Goal: Information Seeking & Learning: Learn about a topic

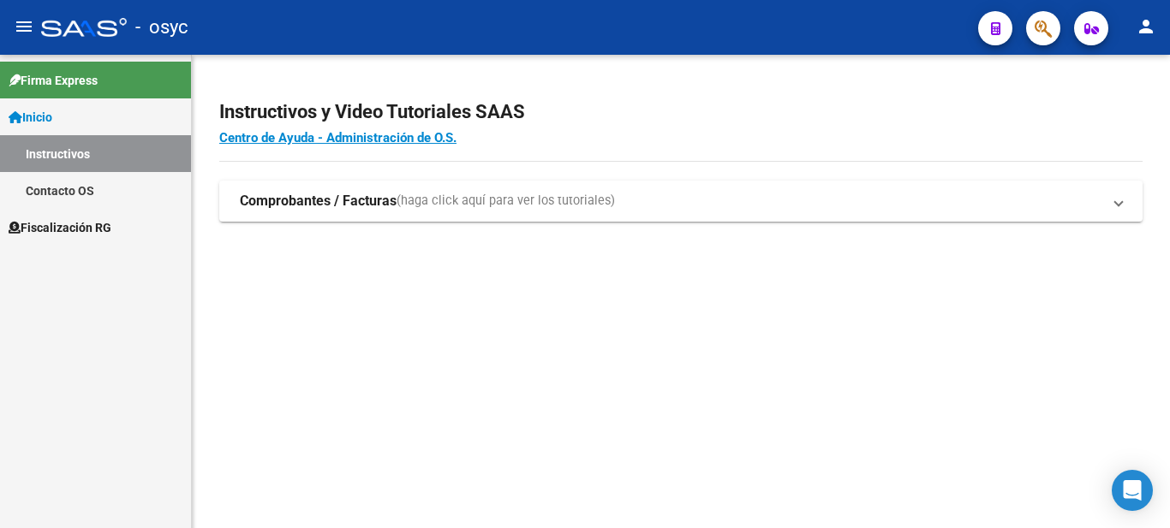
click at [108, 225] on span "Fiscalización RG" at bounding box center [60, 227] width 103 height 19
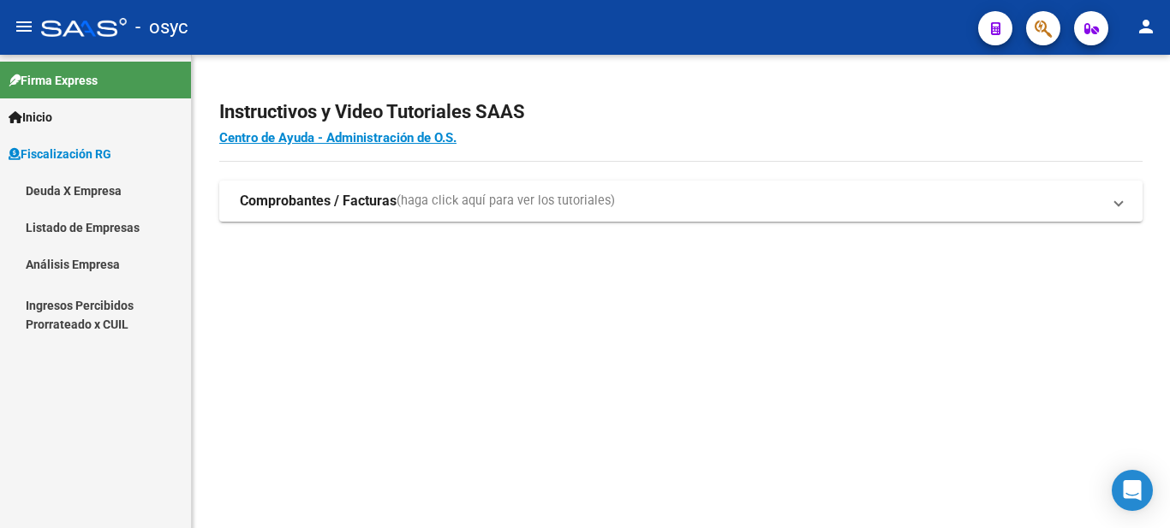
click at [108, 194] on link "Deuda X Empresa" at bounding box center [95, 190] width 191 height 37
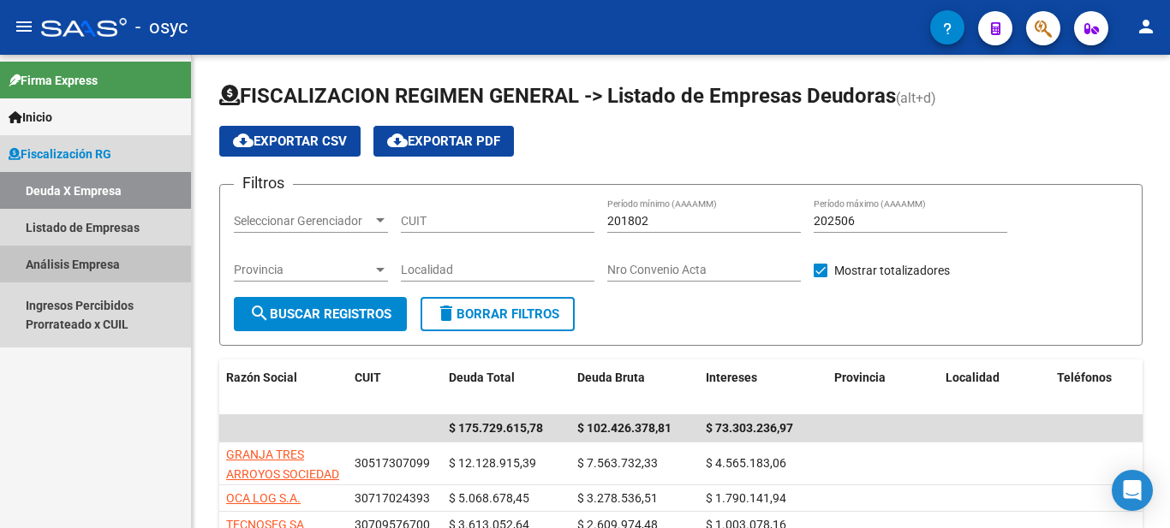
click at [111, 258] on link "Análisis Empresa" at bounding box center [95, 264] width 191 height 37
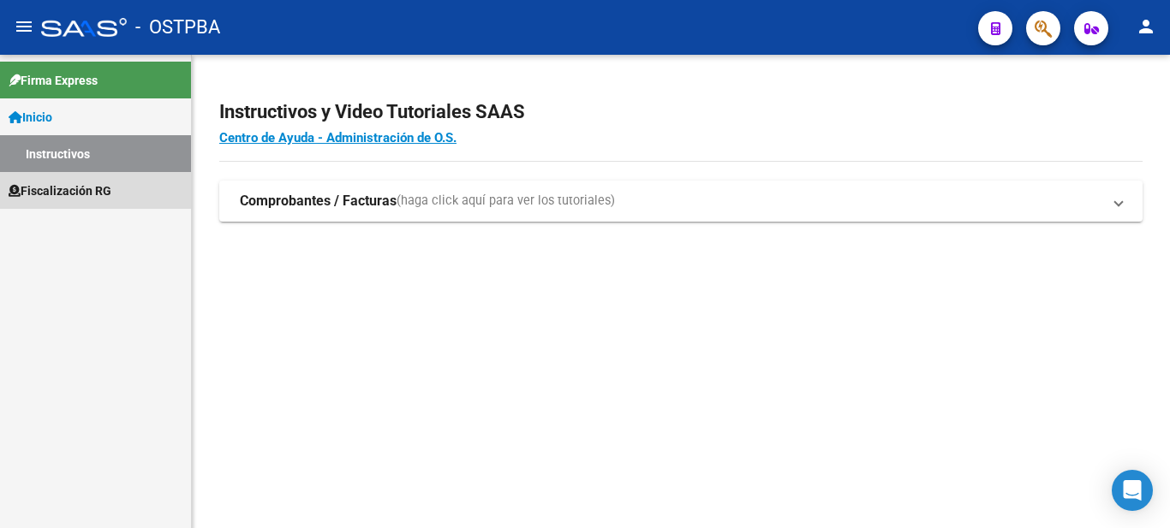
click at [122, 200] on link "Fiscalización RG" at bounding box center [95, 190] width 191 height 37
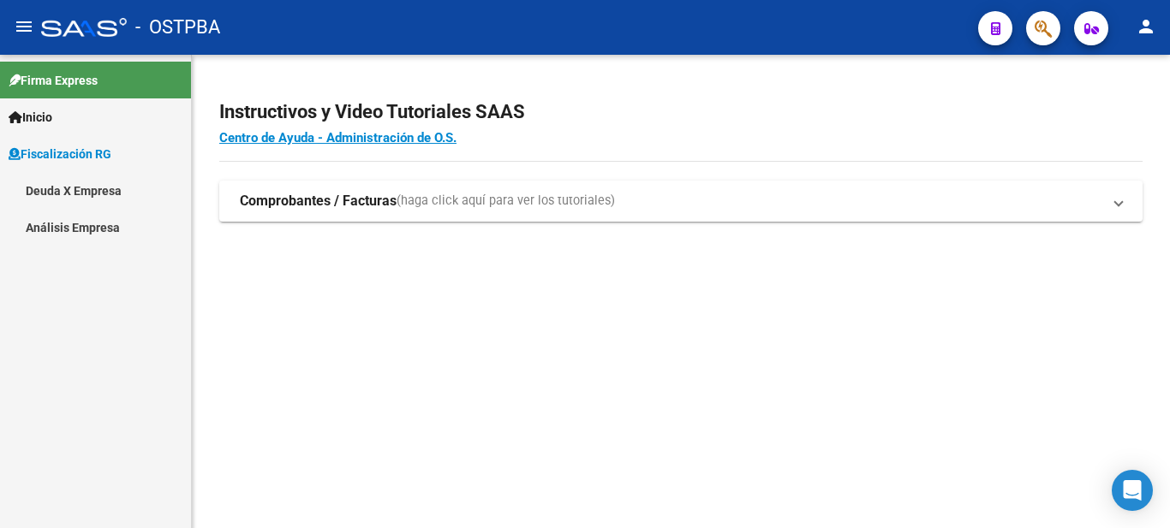
click at [136, 225] on link "Análisis Empresa" at bounding box center [95, 227] width 191 height 37
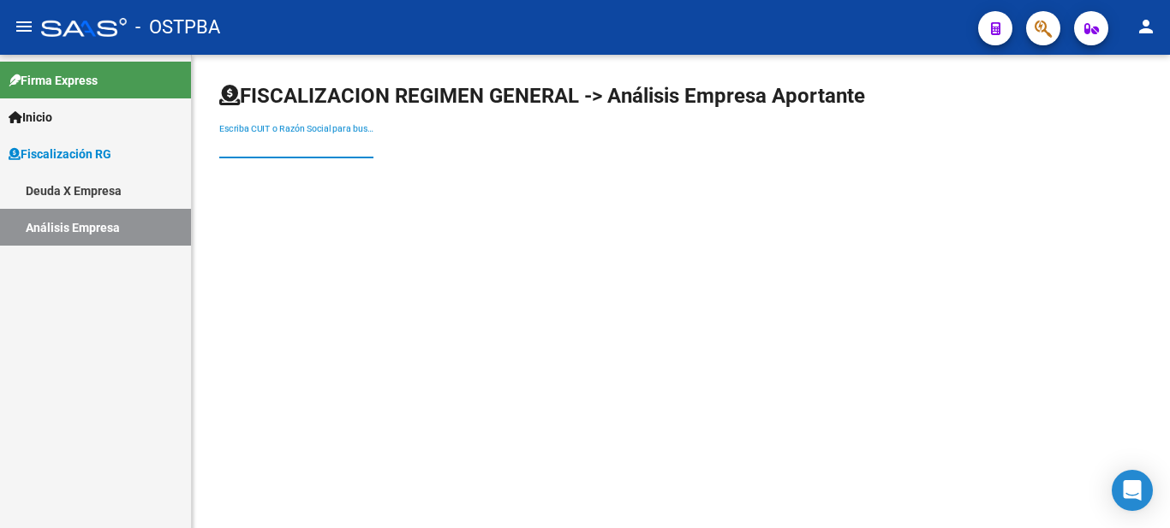
click at [331, 142] on input "Escriba CUIT o Razón Social para buscar" at bounding box center [296, 146] width 154 height 15
paste input "30689350018"
type input "30689350018"
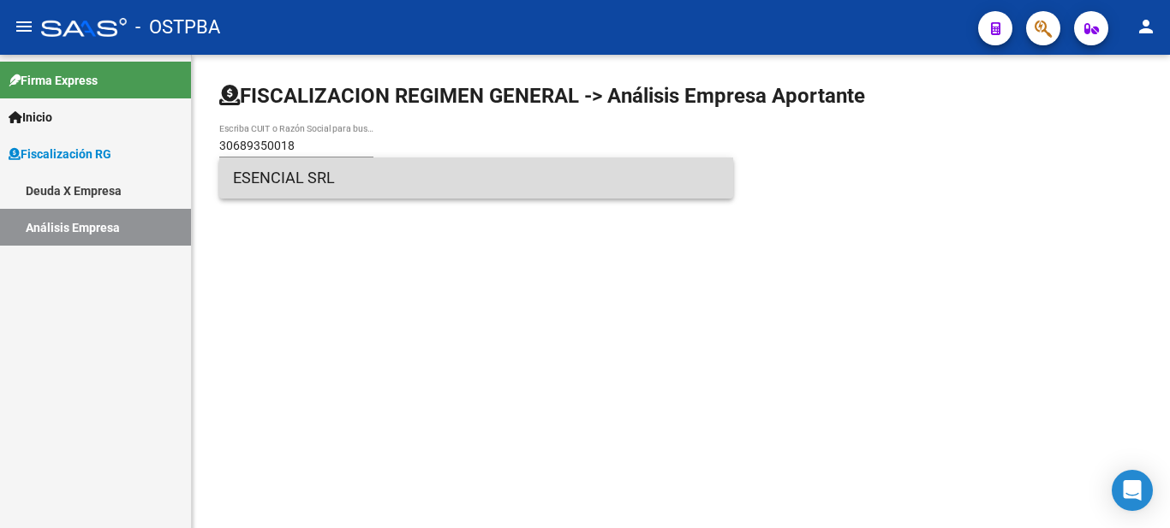
click at [319, 176] on span "ESENCIAL SRL" at bounding box center [476, 178] width 486 height 41
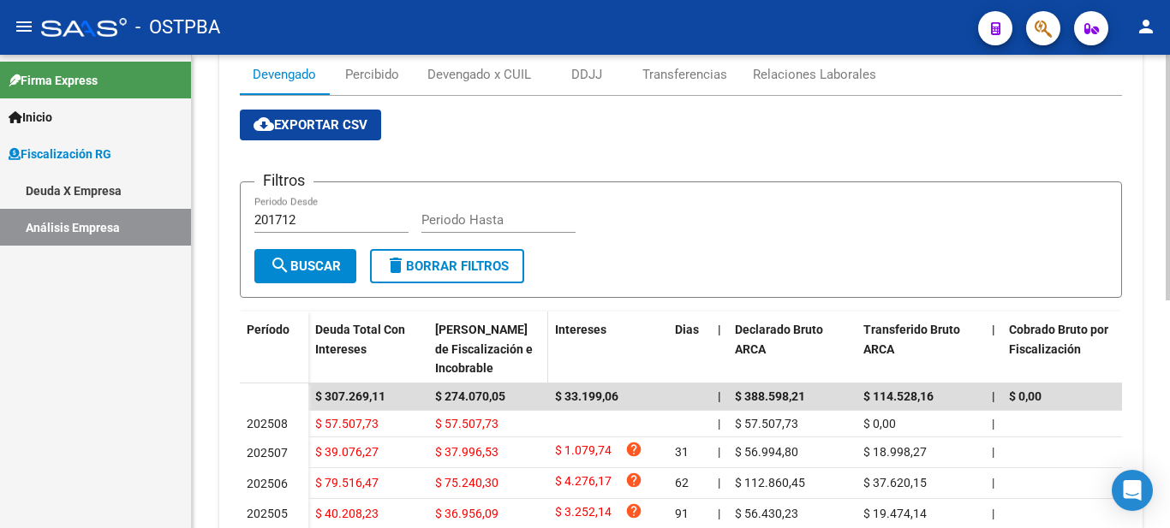
scroll to position [183, 0]
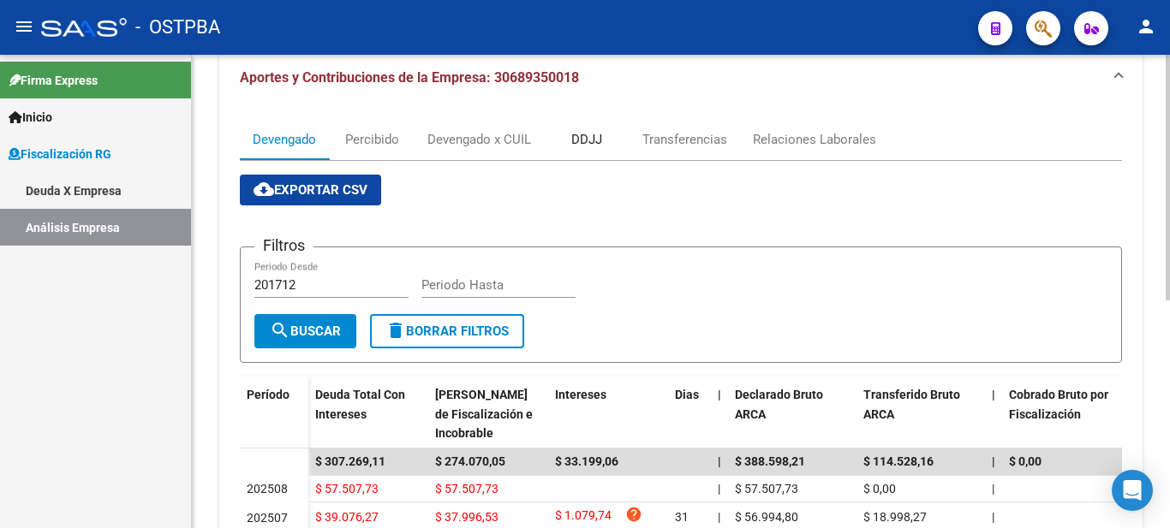
click at [582, 130] on div "DDJJ" at bounding box center [586, 139] width 31 height 19
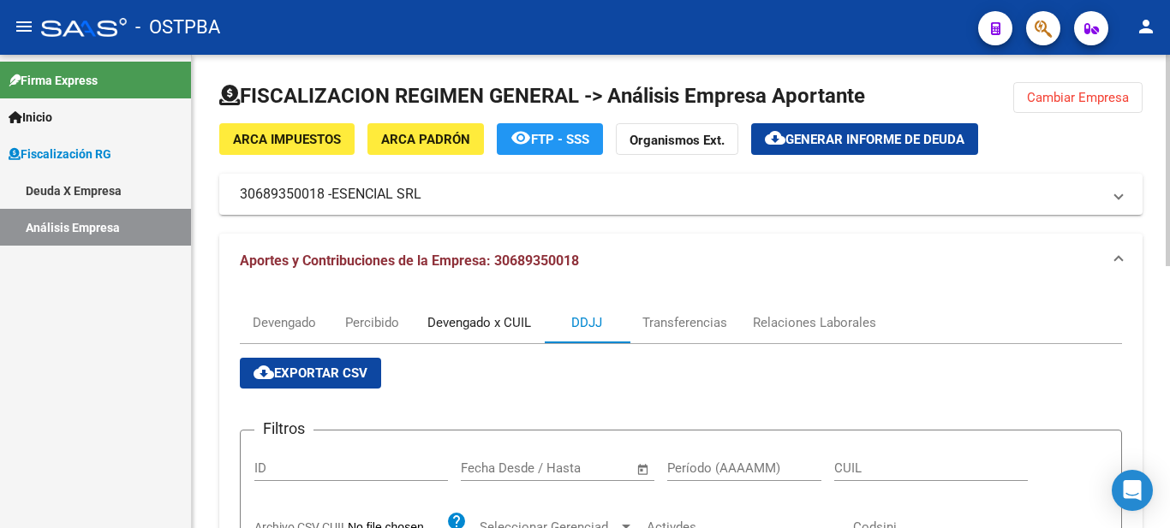
click at [512, 322] on div "Devengado x CUIL" at bounding box center [479, 322] width 104 height 19
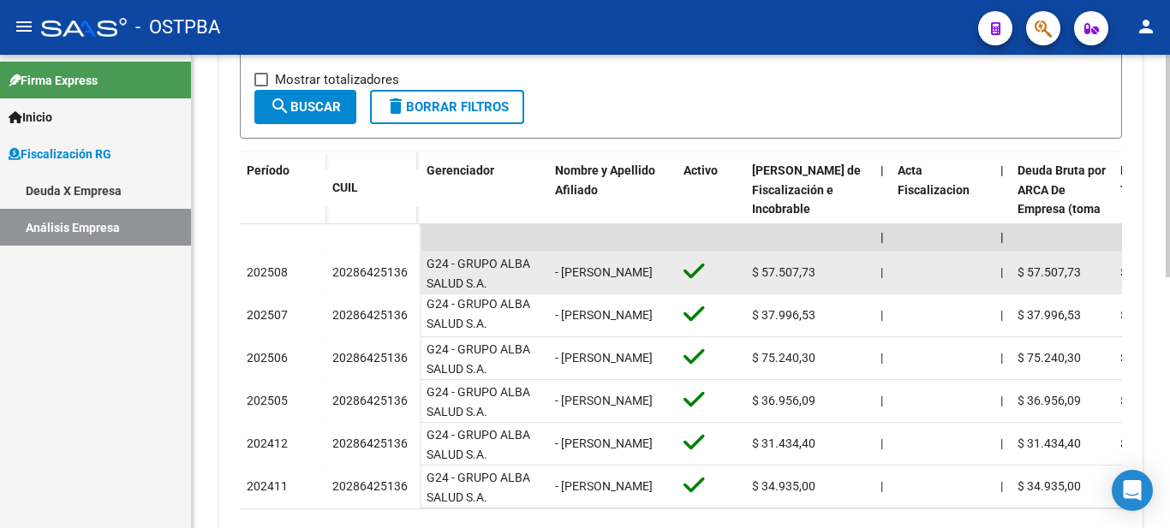
scroll to position [3, 0]
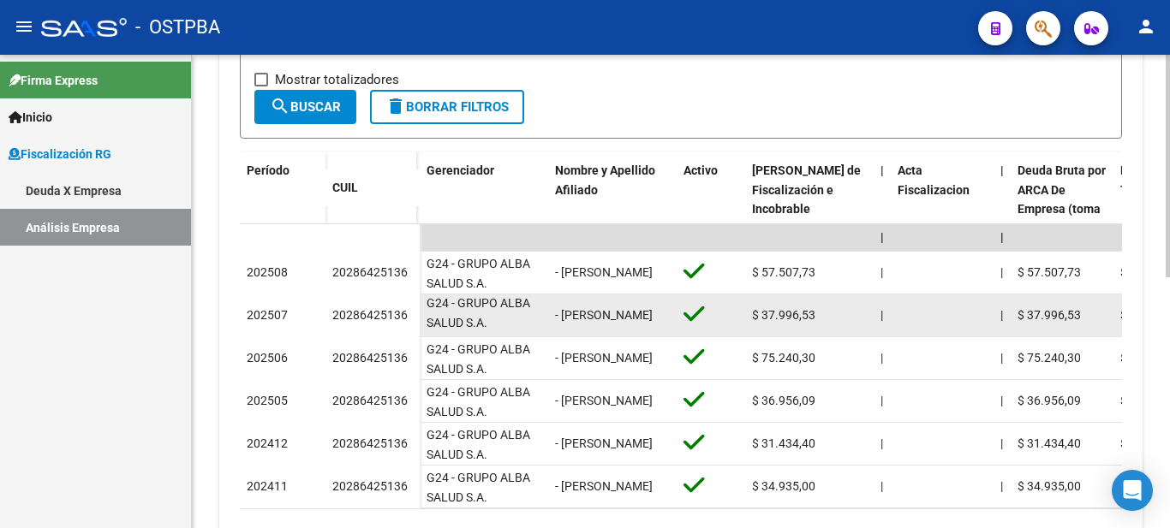
click at [368, 310] on div "20286425136" at bounding box center [369, 316] width 75 height 20
copy div "20286425136"
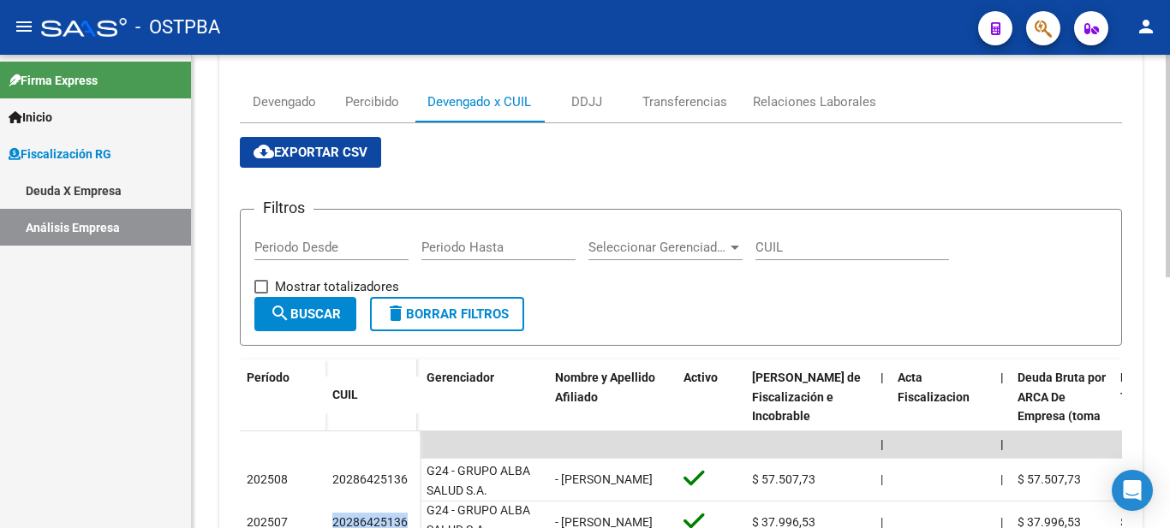
scroll to position [0, 0]
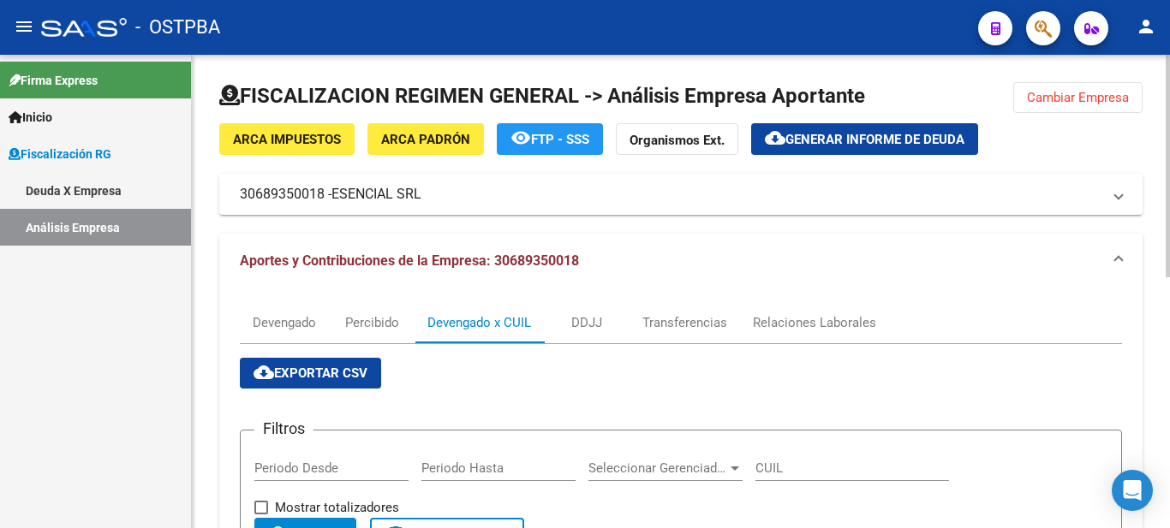
click at [358, 378] on span "cloud_download Exportar CSV" at bounding box center [310, 373] width 114 height 15
click at [822, 147] on span "Generar informe de deuda" at bounding box center [874, 139] width 179 height 15
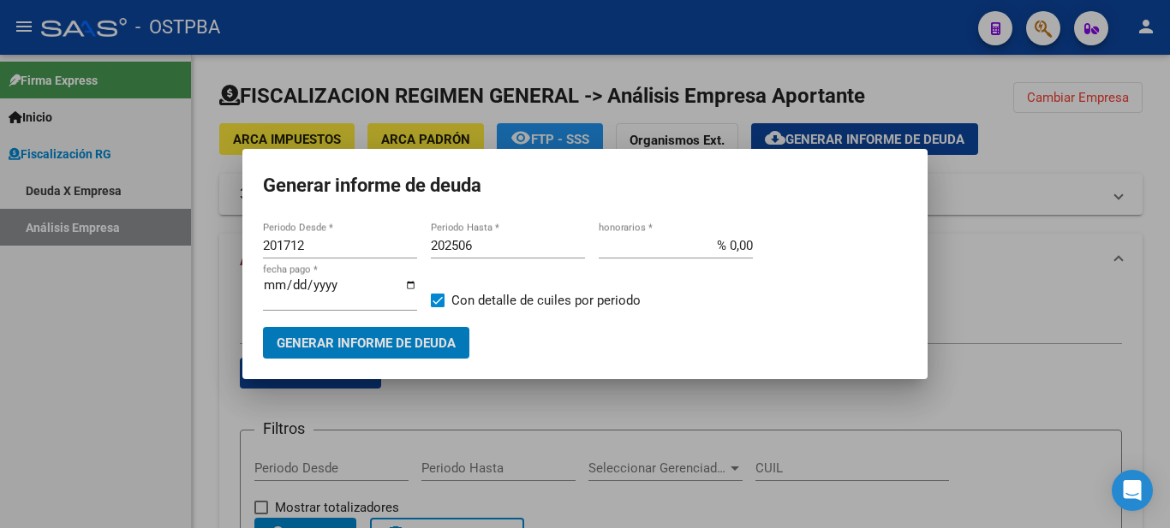
drag, startPoint x: 326, startPoint y: 249, endPoint x: 158, endPoint y: 243, distance: 168.8
click at [158, 243] on div "Generar informe de deuda 201712 Periodo Desde * 202506 Periodo Hasta * % 0,00 h…" at bounding box center [585, 264] width 1170 height 528
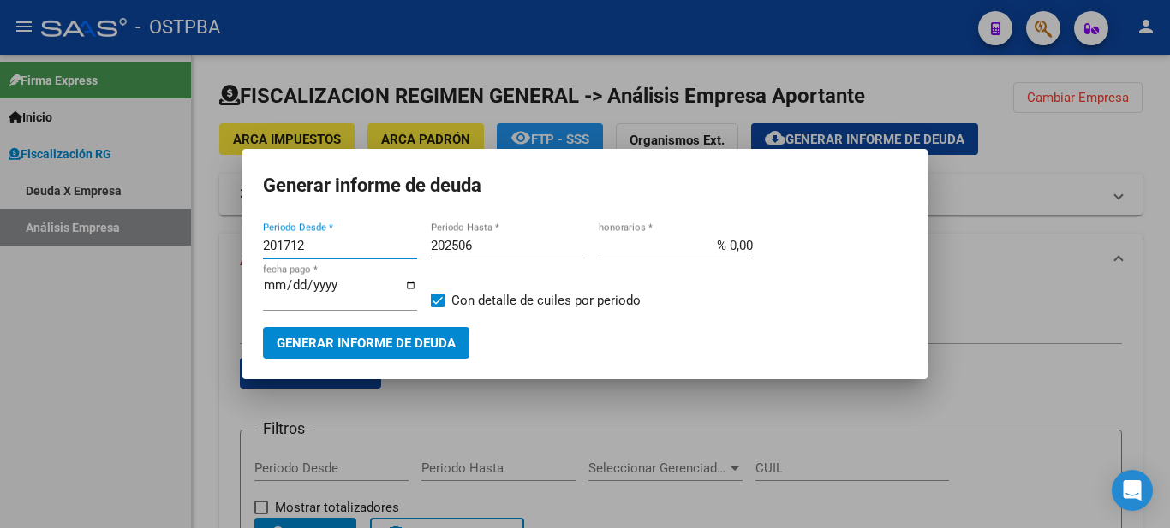
drag, startPoint x: 337, startPoint y: 250, endPoint x: 112, endPoint y: 211, distance: 228.5
click at [112, 211] on div "Generar informe de deuda 201712 Periodo Desde * 202506 Periodo Hasta * % 0,00 h…" at bounding box center [585, 264] width 1170 height 528
type input "202411"
type input "202508"
click at [347, 339] on span "Generar informe de deuda" at bounding box center [366, 343] width 179 height 15
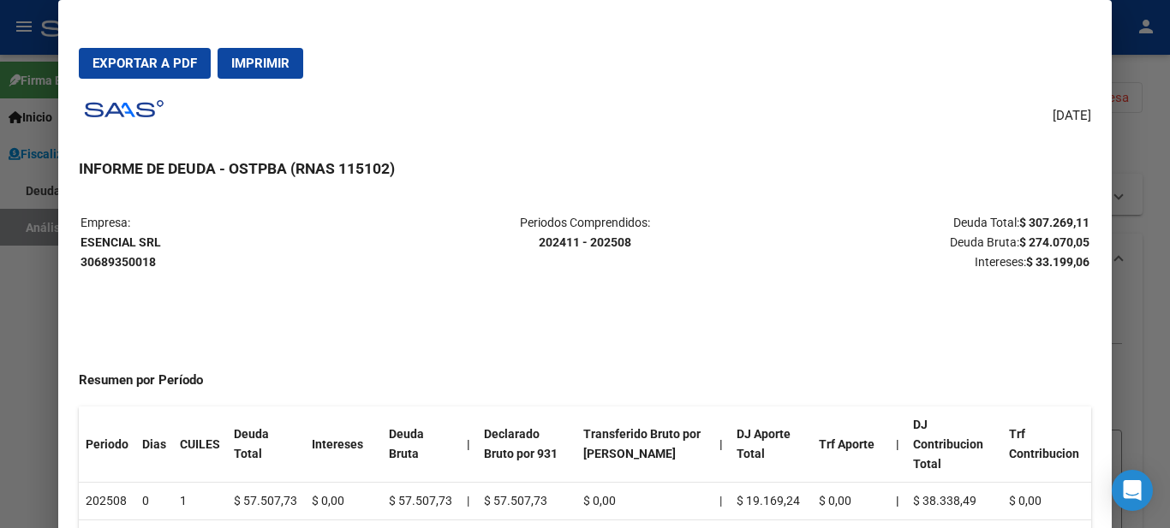
drag, startPoint x: 166, startPoint y: 242, endPoint x: 80, endPoint y: 244, distance: 85.6
click at [80, 244] on p "Empresa: ESENCIAL SRL 30689350018" at bounding box center [247, 242] width 335 height 58
copy strong "ESENCIAL SRL"
click at [163, 69] on span "Exportar a PDF" at bounding box center [144, 63] width 104 height 15
click at [140, 263] on strong "ESENCIAL SRL 30689350018" at bounding box center [120, 251] width 80 height 33
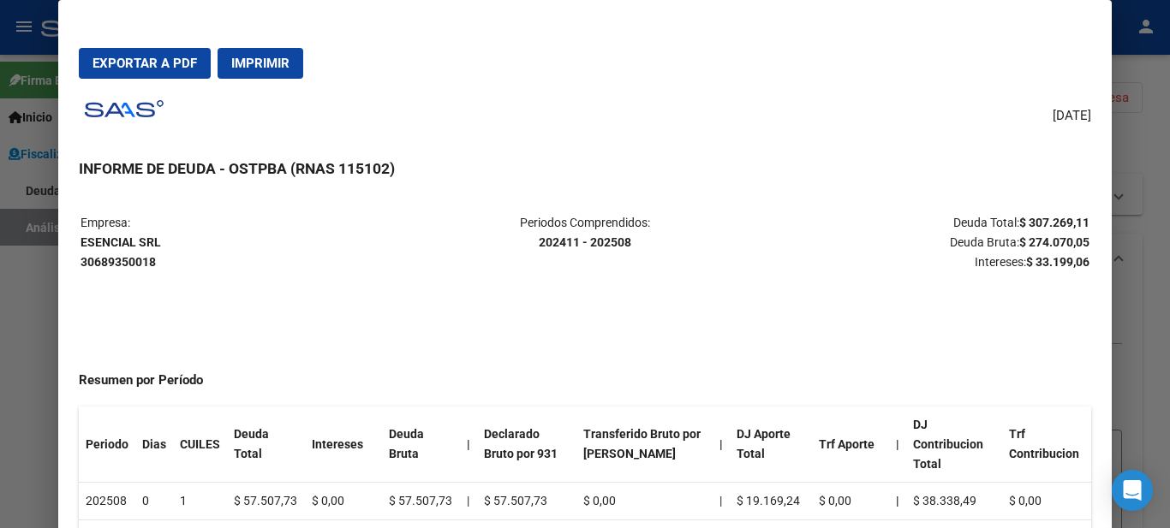
click at [140, 263] on strong "ESENCIAL SRL 30689350018" at bounding box center [120, 251] width 80 height 33
copy strong "30689350018"
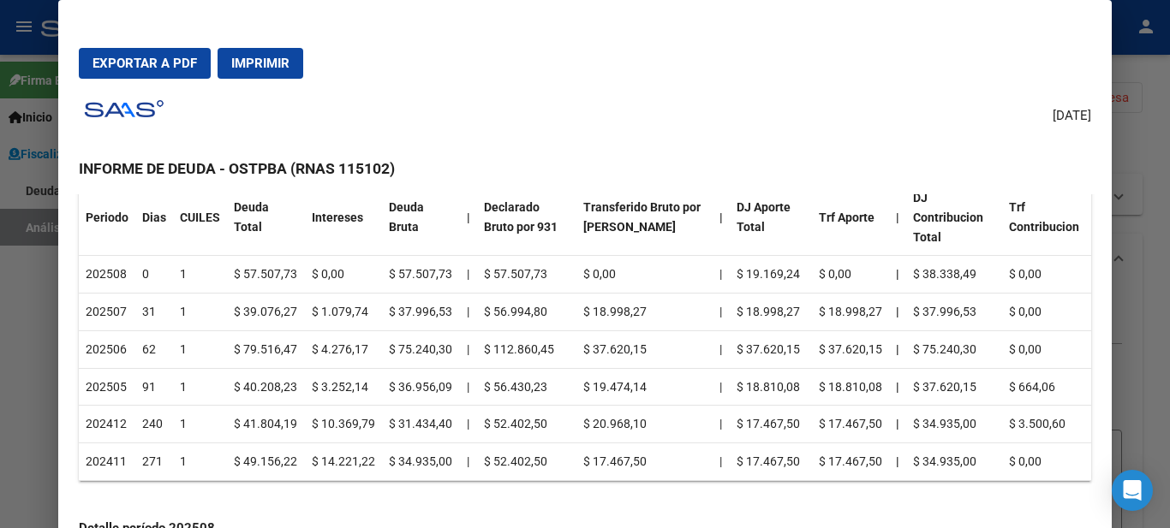
scroll to position [257, 0]
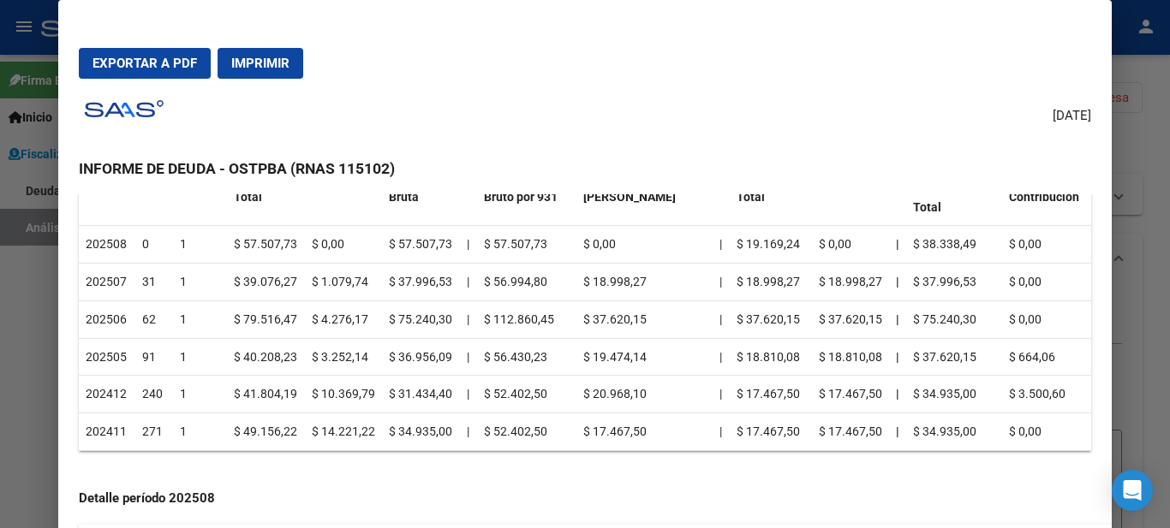
click at [44, 27] on div at bounding box center [585, 264] width 1170 height 528
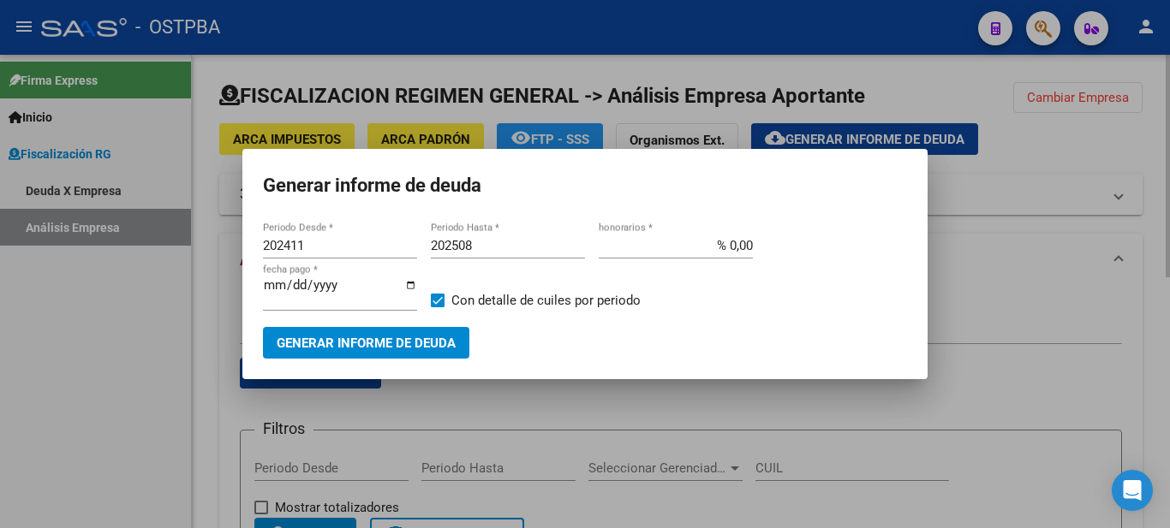
click at [1008, 210] on div at bounding box center [585, 264] width 1170 height 528
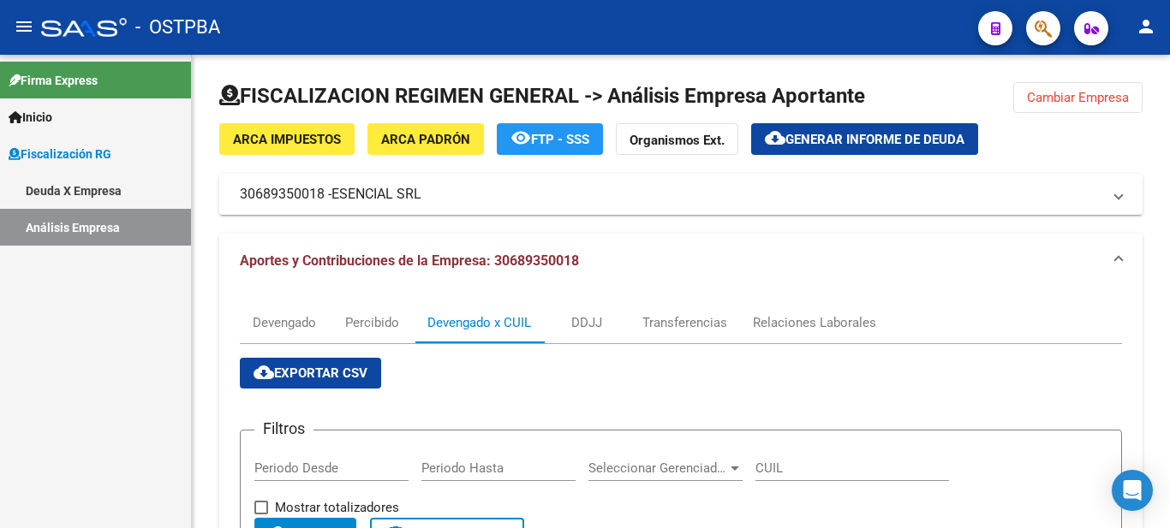
drag, startPoint x: 48, startPoint y: 189, endPoint x: 66, endPoint y: 192, distance: 18.2
click at [48, 190] on link "Deuda X Empresa" at bounding box center [95, 190] width 191 height 37
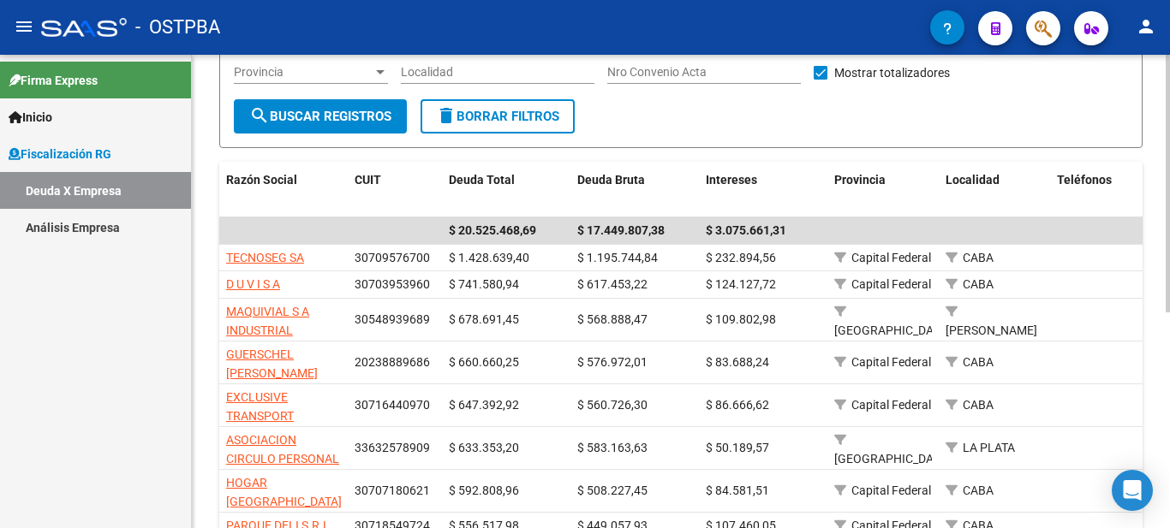
scroll to position [86, 0]
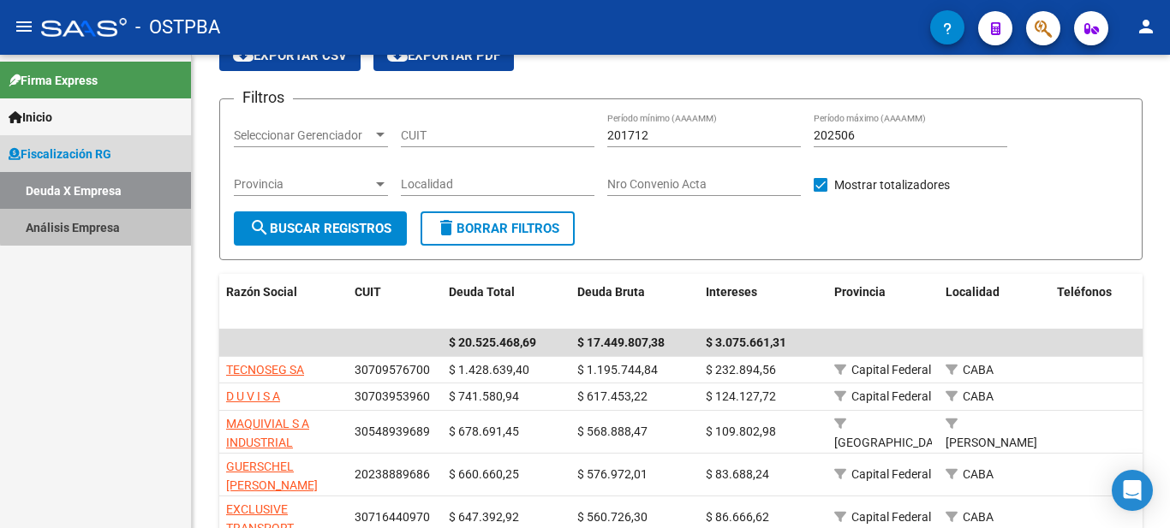
click at [97, 218] on link "Análisis Empresa" at bounding box center [95, 227] width 191 height 37
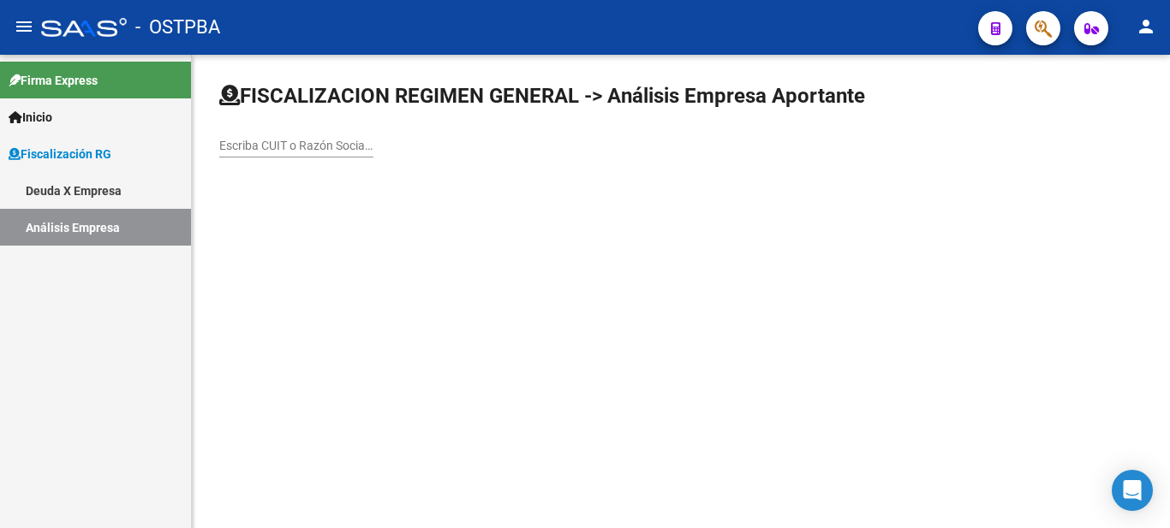
click at [314, 151] on input "Escriba CUIT o Razón Social para buscar" at bounding box center [296, 146] width 154 height 15
paste input "30710636520"
type input "30710636520"
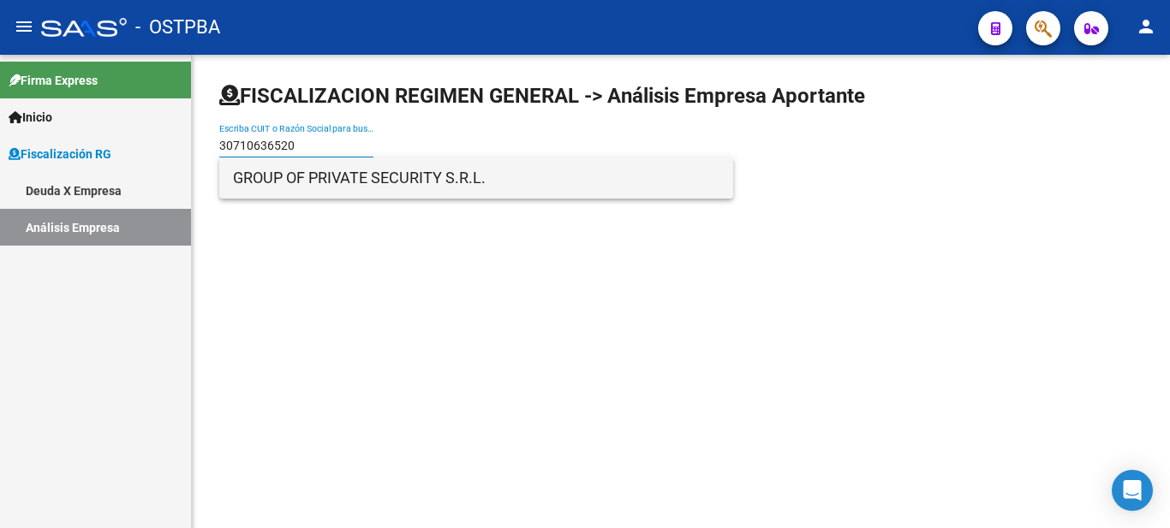
click at [325, 184] on span "GROUP OF PRIVATE SECURITY S.R.L." at bounding box center [476, 178] width 486 height 41
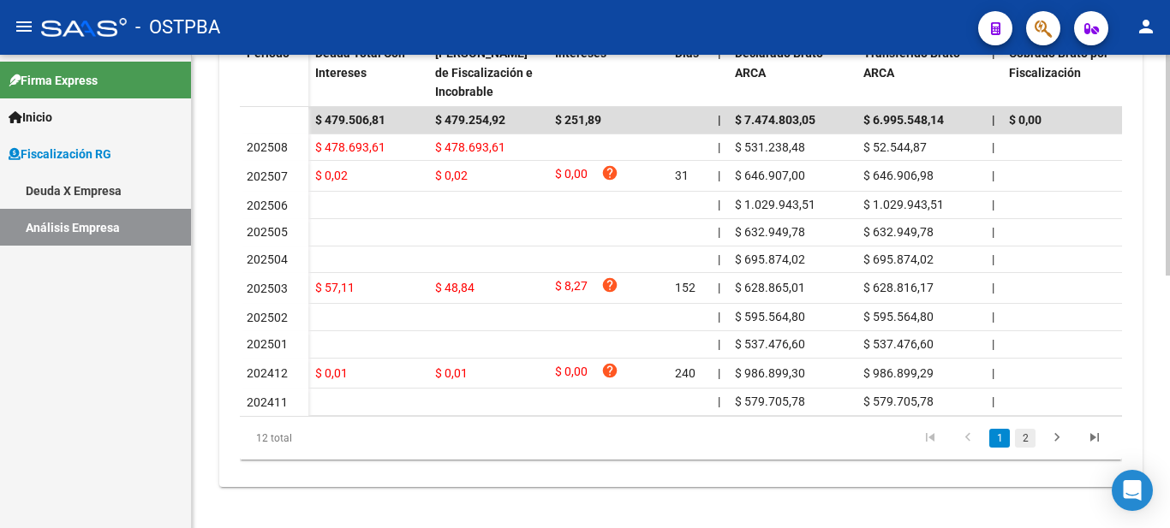
click at [1034, 444] on link "2" at bounding box center [1025, 438] width 21 height 19
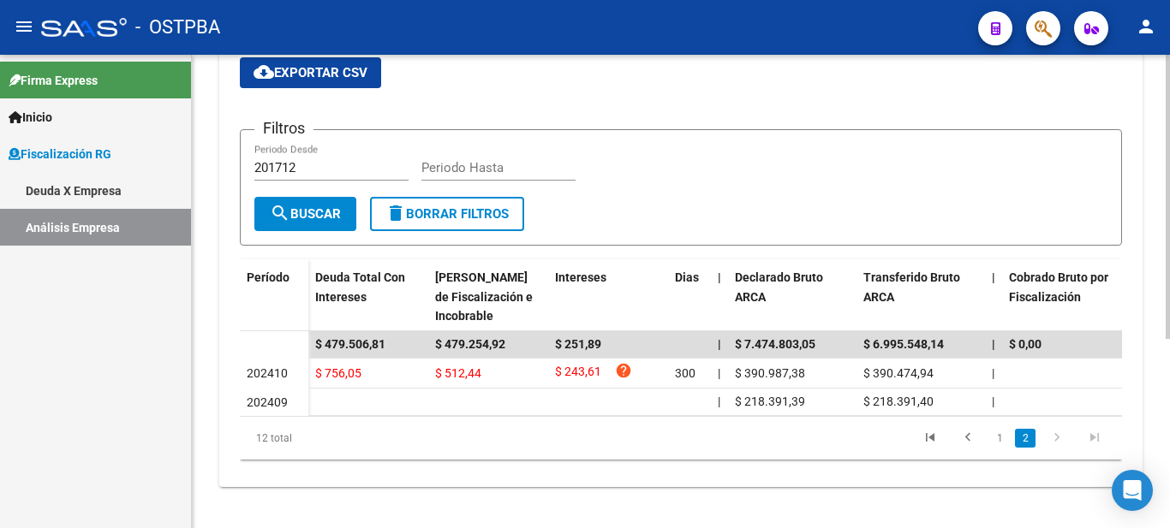
scroll to position [314, 0]
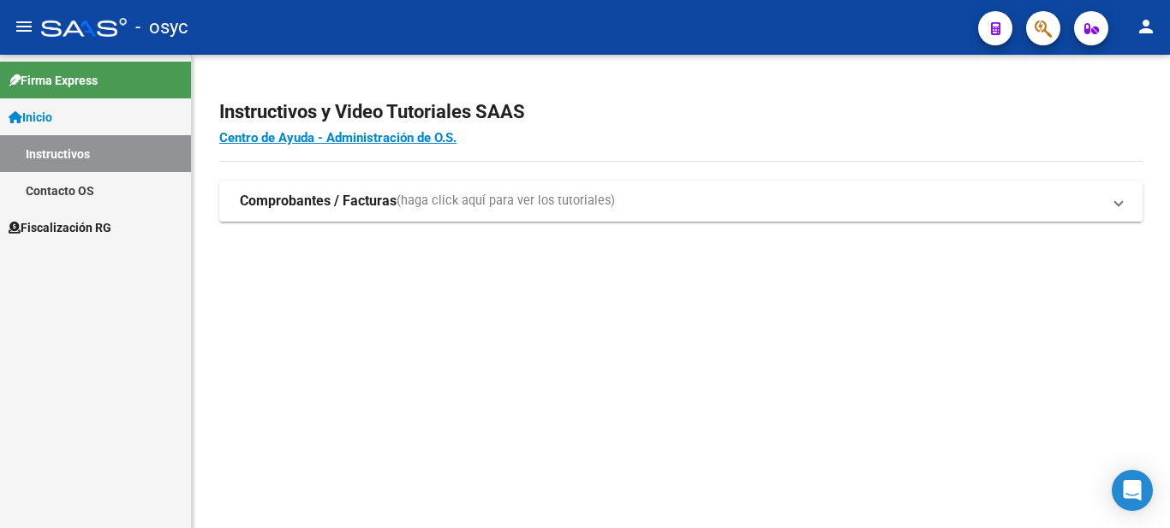
click at [80, 225] on span "Fiscalización RG" at bounding box center [60, 227] width 103 height 19
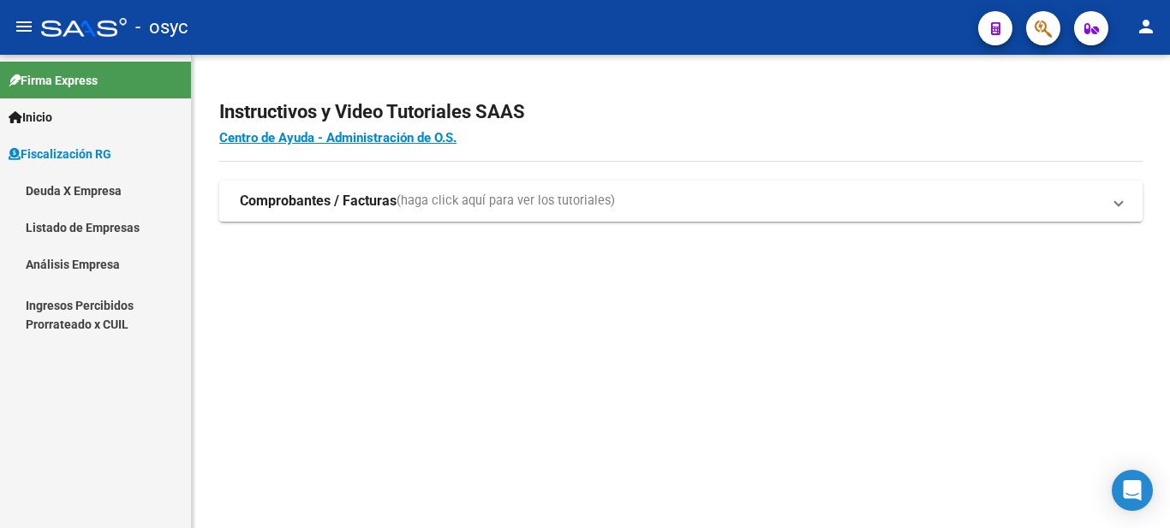
click at [91, 183] on link "Deuda X Empresa" at bounding box center [95, 190] width 191 height 37
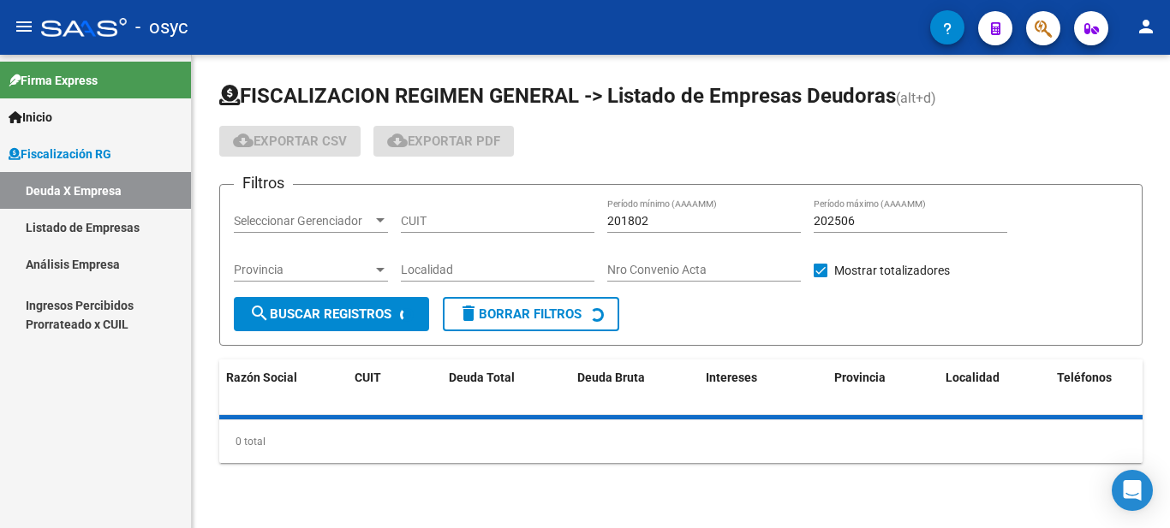
click at [64, 230] on link "Listado de Empresas" at bounding box center [95, 227] width 191 height 37
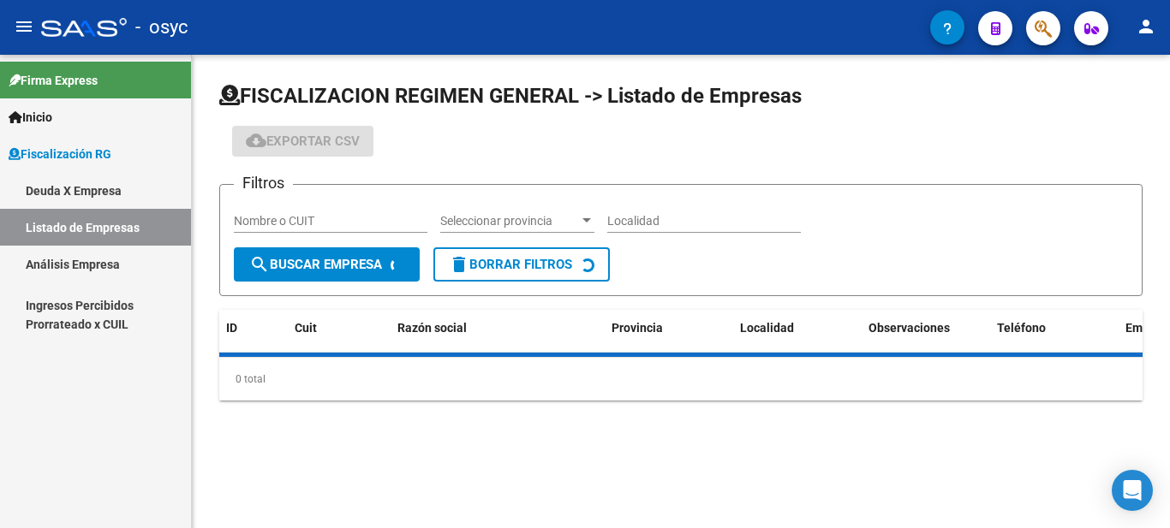
click at [92, 266] on link "Análisis Empresa" at bounding box center [95, 264] width 191 height 37
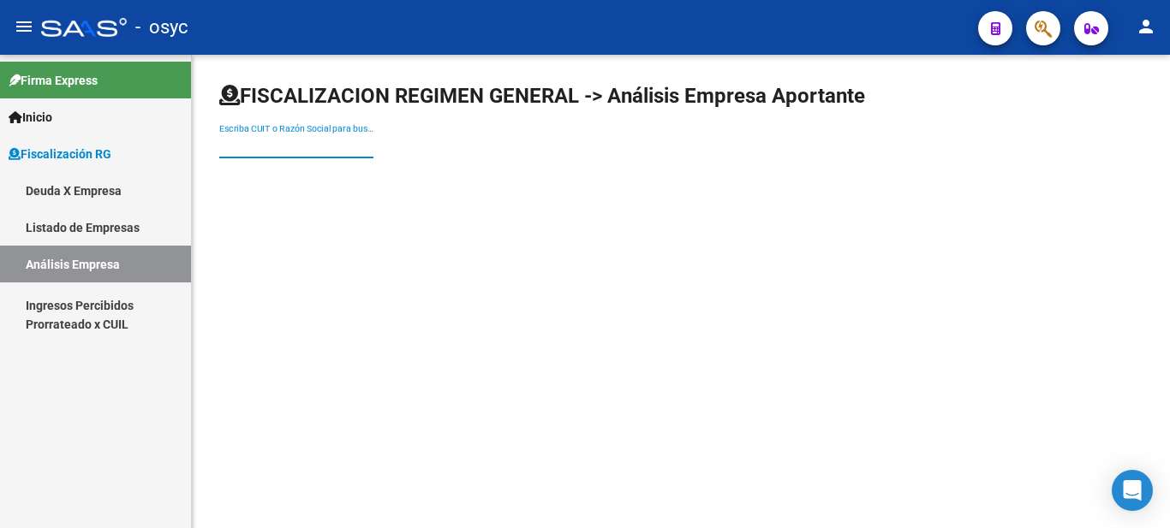
click at [314, 139] on input "Escriba CUIT o Razón Social para buscar" at bounding box center [296, 146] width 154 height 15
paste input "30710636520"
type input "30710636520"
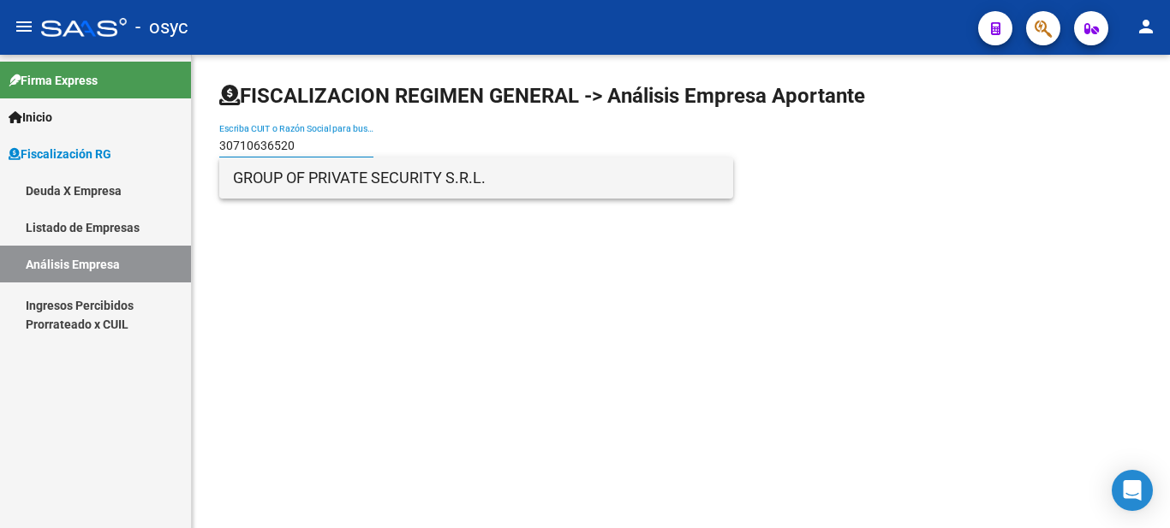
click at [324, 173] on span "GROUP OF PRIVATE SECURITY S.R.L." at bounding box center [476, 178] width 486 height 41
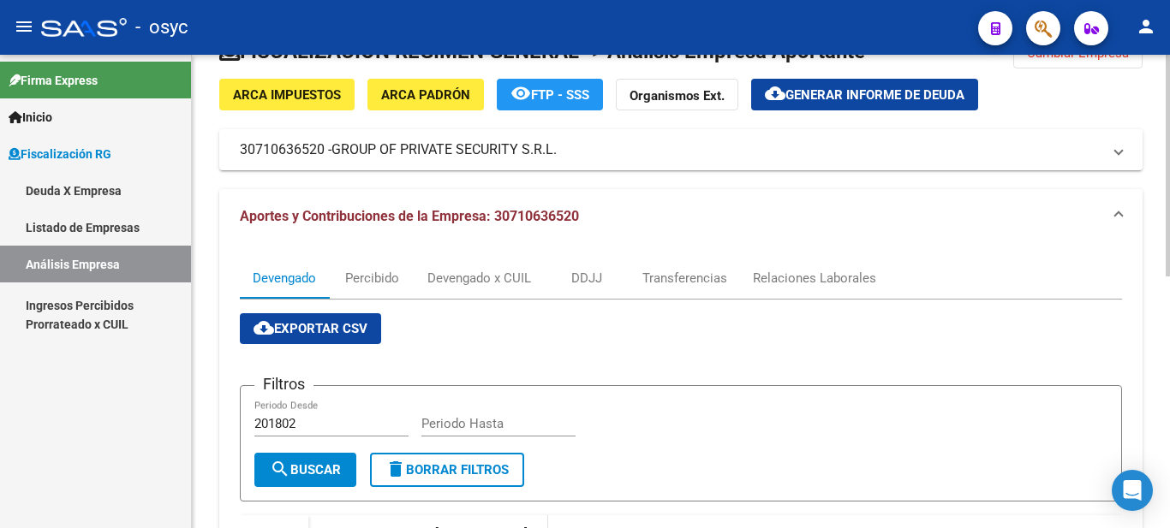
scroll to position [257, 0]
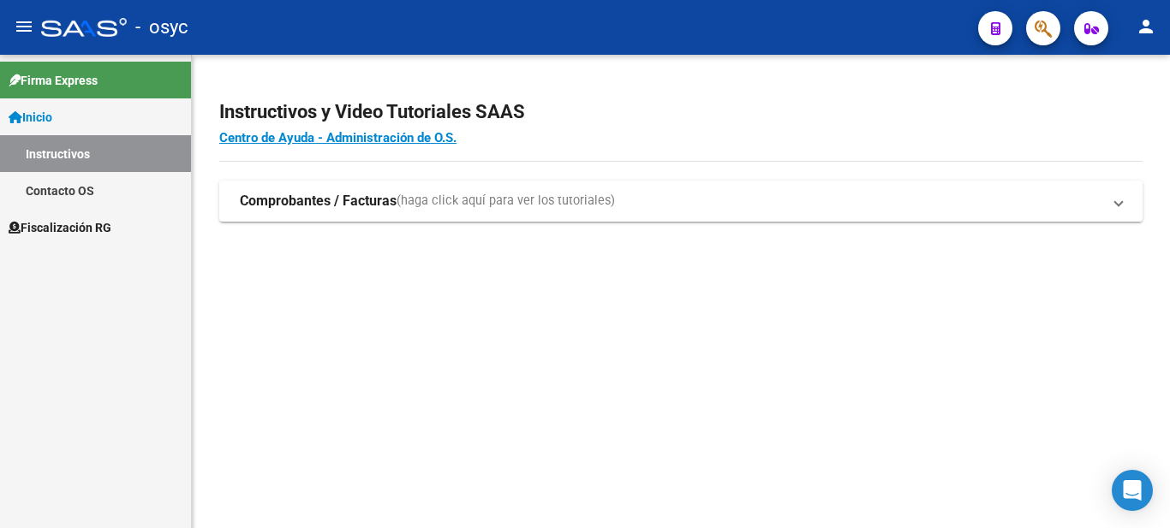
click at [92, 220] on span "Fiscalización RG" at bounding box center [60, 227] width 103 height 19
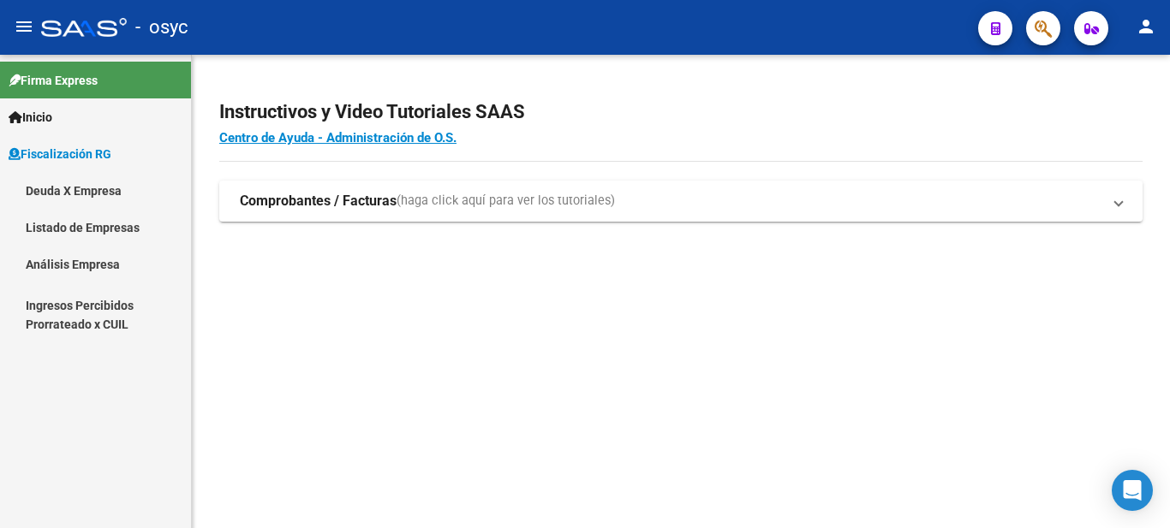
click at [110, 188] on link "Deuda X Empresa" at bounding box center [95, 190] width 191 height 37
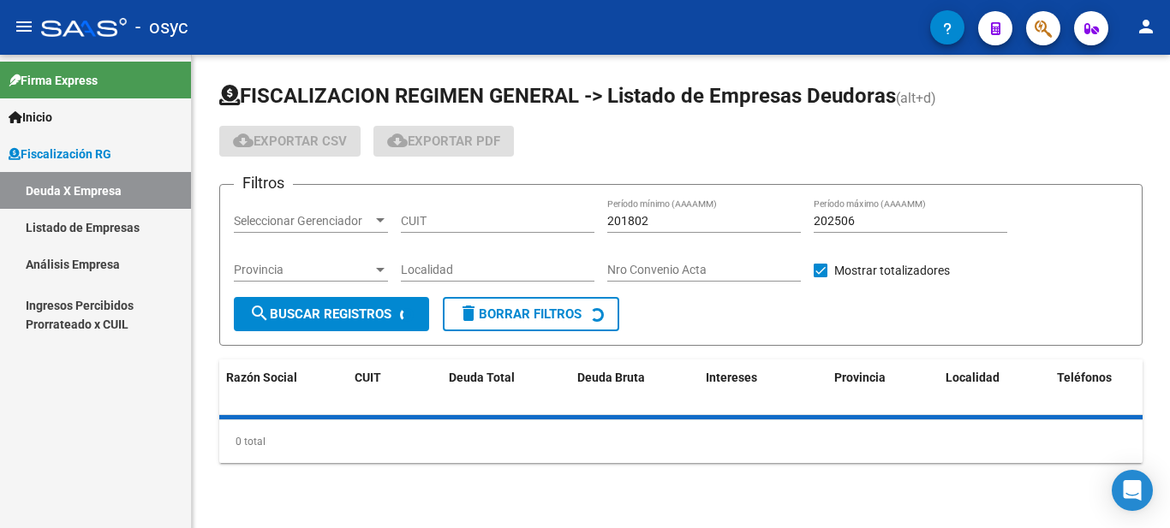
click at [100, 216] on link "Listado de Empresas" at bounding box center [95, 227] width 191 height 37
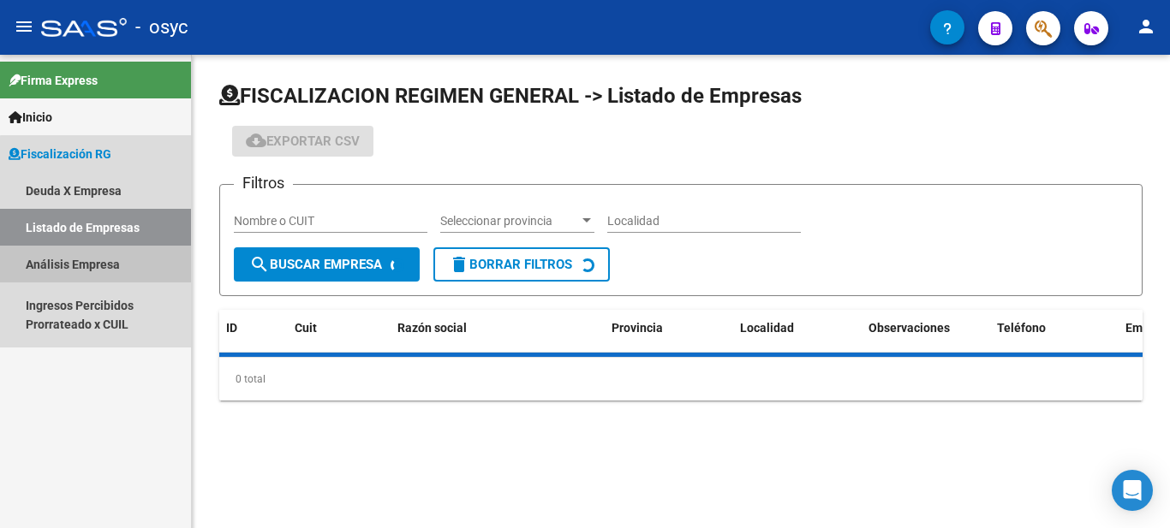
drag, startPoint x: 112, startPoint y: 256, endPoint x: 140, endPoint y: 271, distance: 31.4
click at [110, 256] on link "Análisis Empresa" at bounding box center [95, 264] width 191 height 37
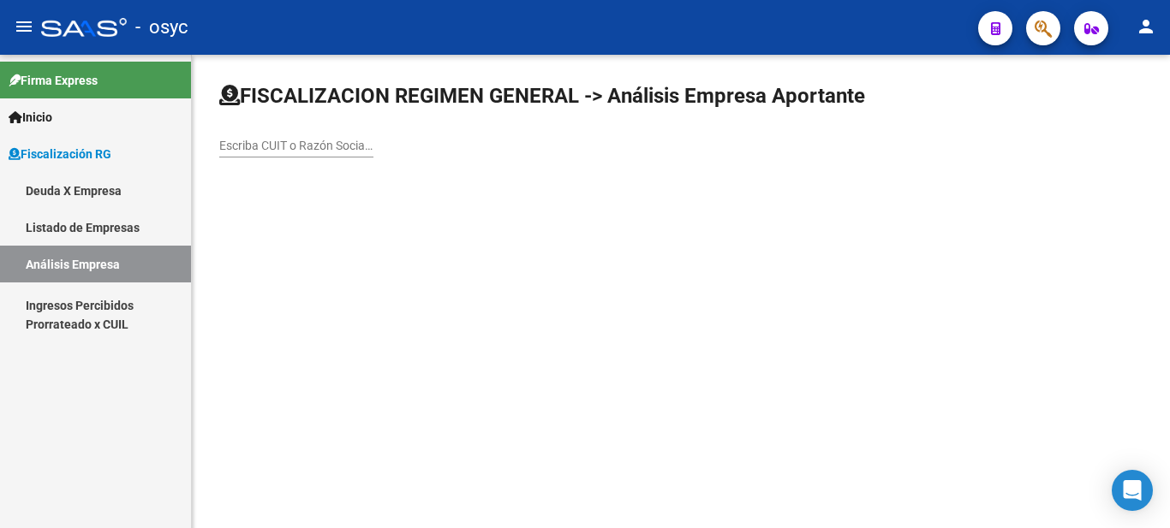
click at [325, 148] on input "Escriba CUIT o Razón Social para buscar" at bounding box center [296, 146] width 154 height 15
paste input "30710636520"
type input "30710636520"
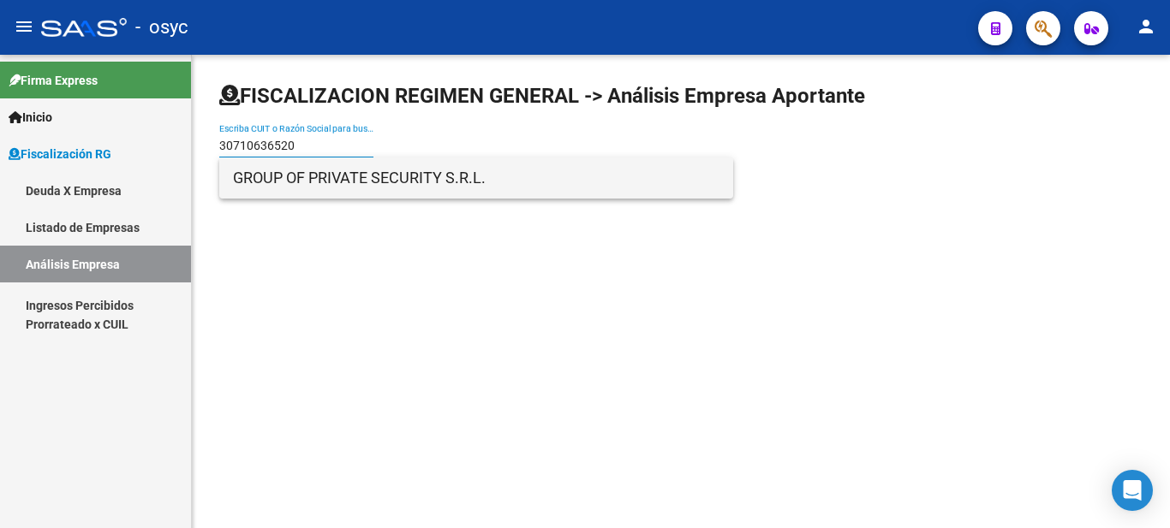
click at [313, 188] on span "GROUP OF PRIVATE SECURITY S.R.L." at bounding box center [476, 178] width 486 height 41
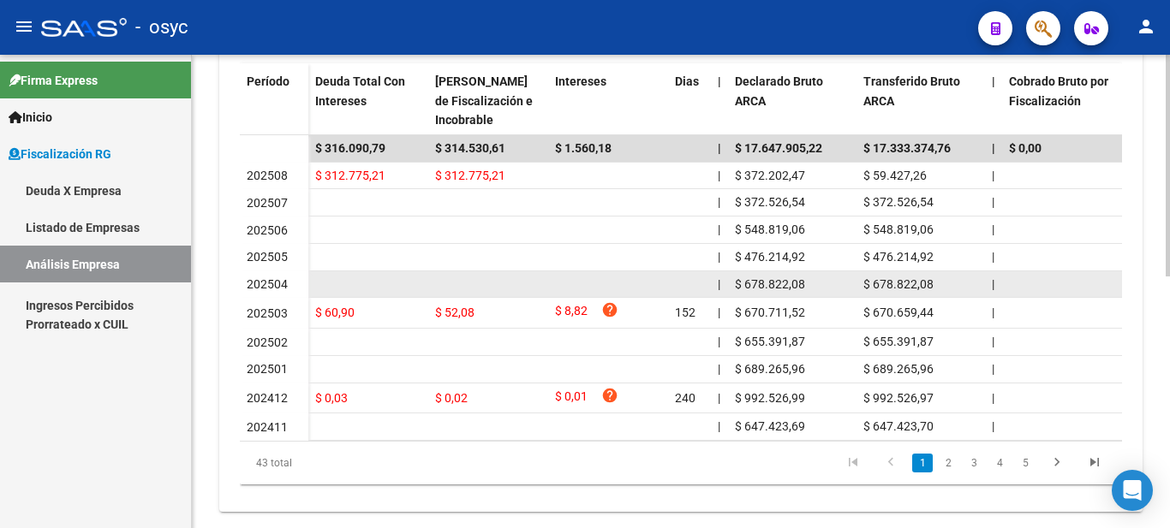
scroll to position [514, 0]
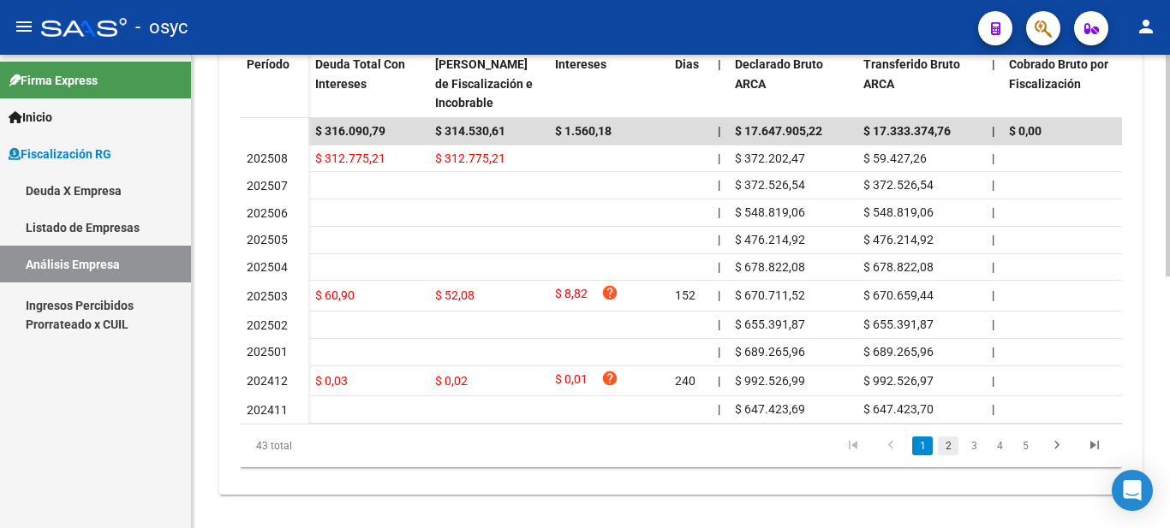
click at [952, 456] on link "2" at bounding box center [948, 446] width 21 height 19
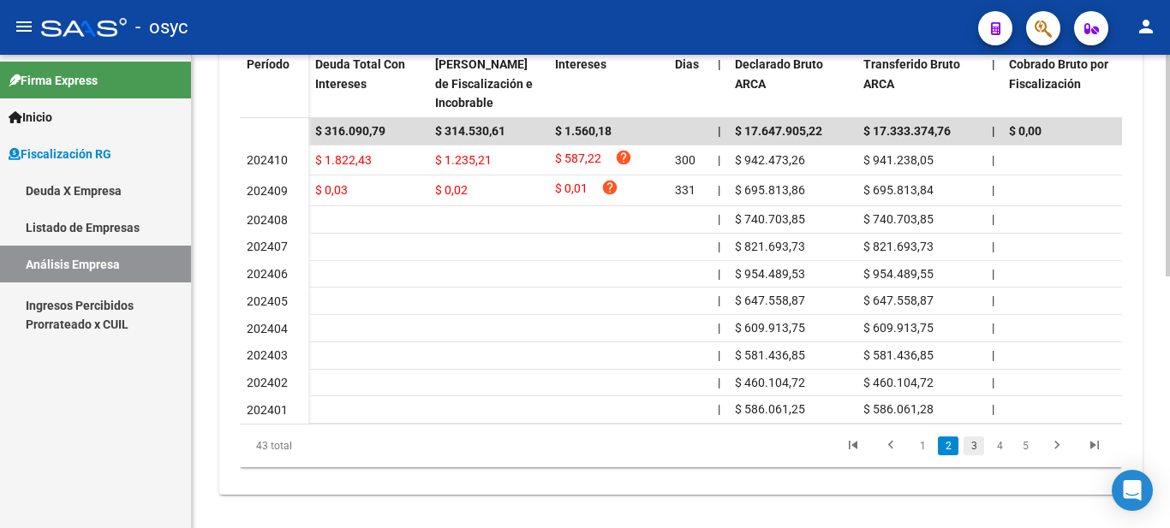
click at [977, 456] on link "3" at bounding box center [973, 446] width 21 height 19
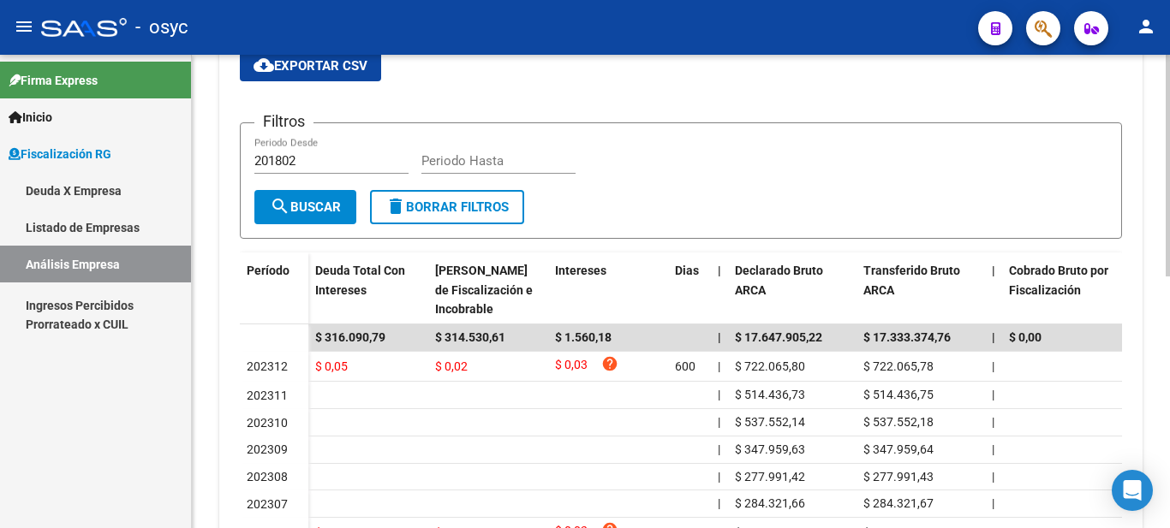
scroll to position [171, 0]
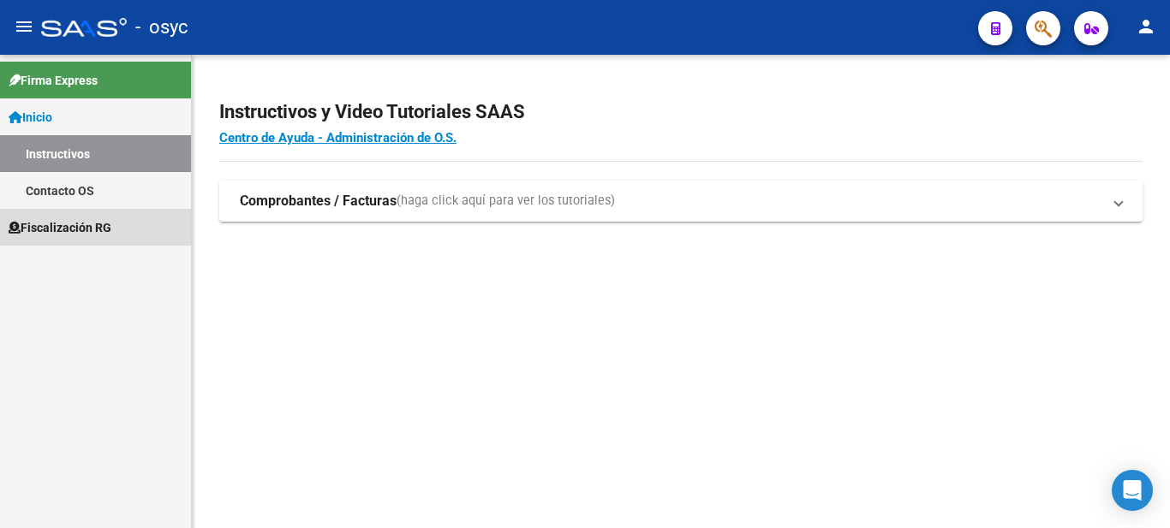
click at [57, 218] on span "Fiscalización RG" at bounding box center [60, 227] width 103 height 19
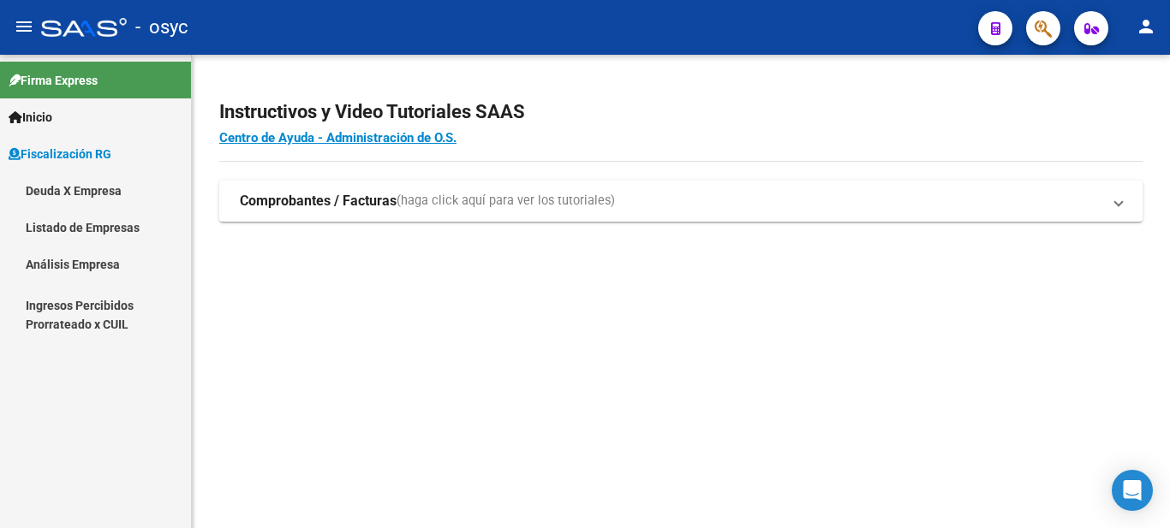
click at [99, 257] on link "Análisis Empresa" at bounding box center [95, 264] width 191 height 37
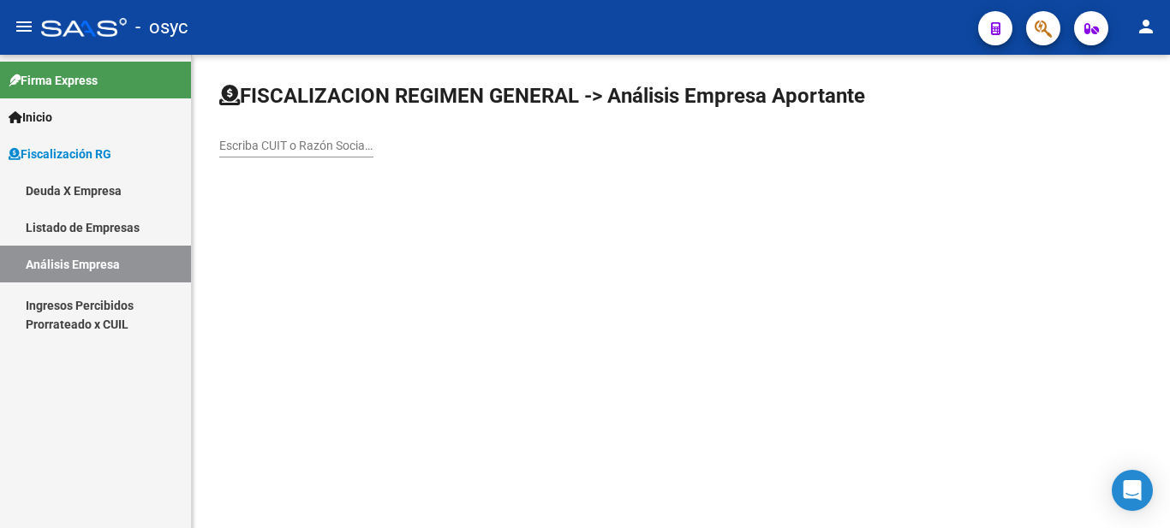
click at [323, 153] on div "Escriba CUIT o Razón Social para buscar" at bounding box center [296, 140] width 154 height 34
paste input "30709463469"
type input "30709463469"
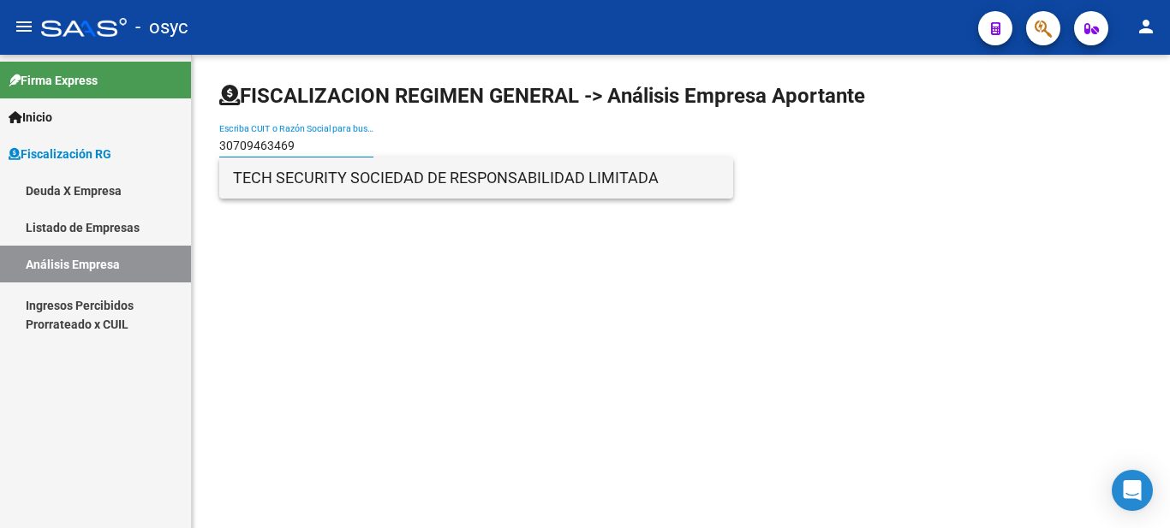
click at [362, 182] on span "TECH SECURITY SOCIEDAD DE RESPONSABILIDAD LIMITADA" at bounding box center [476, 178] width 486 height 41
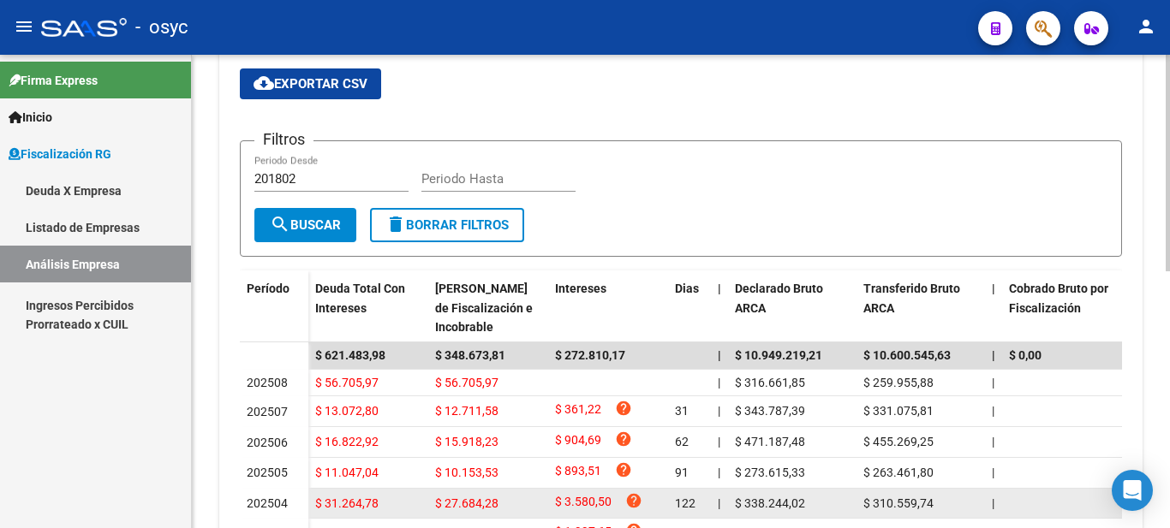
scroll to position [514, 0]
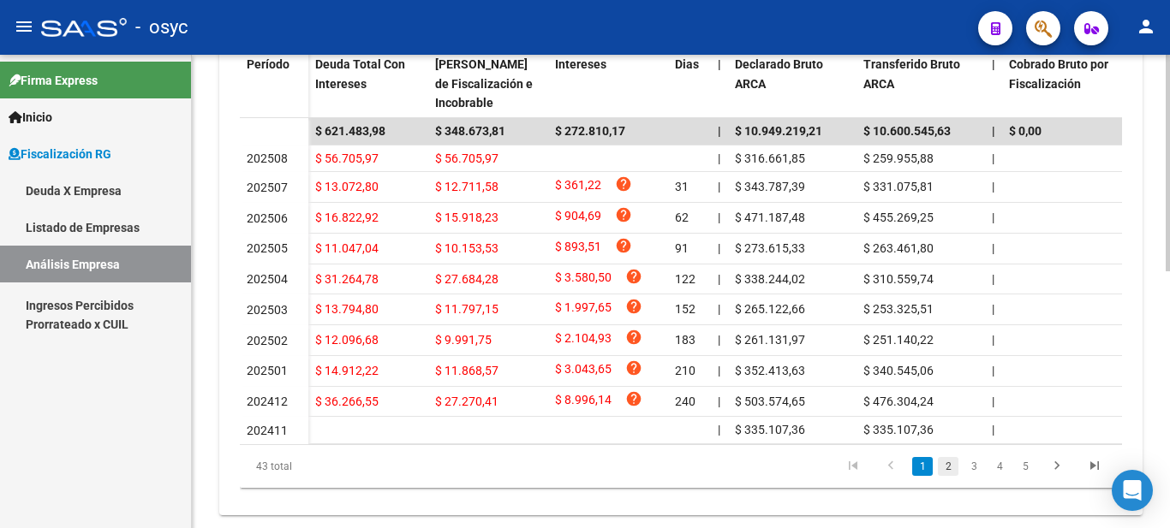
click at [944, 476] on link "2" at bounding box center [948, 466] width 21 height 19
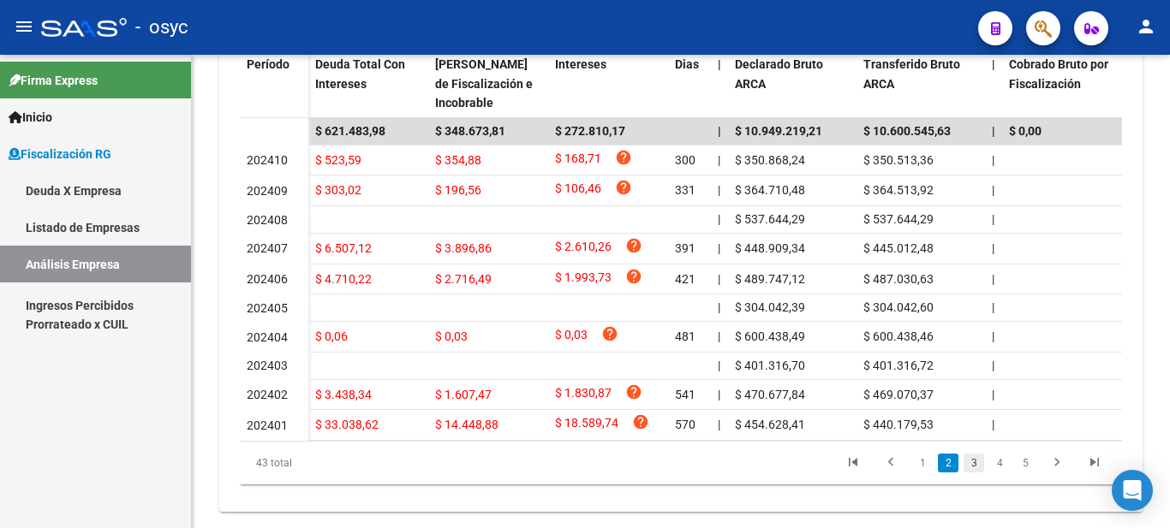
click at [979, 473] on link "3" at bounding box center [973, 463] width 21 height 19
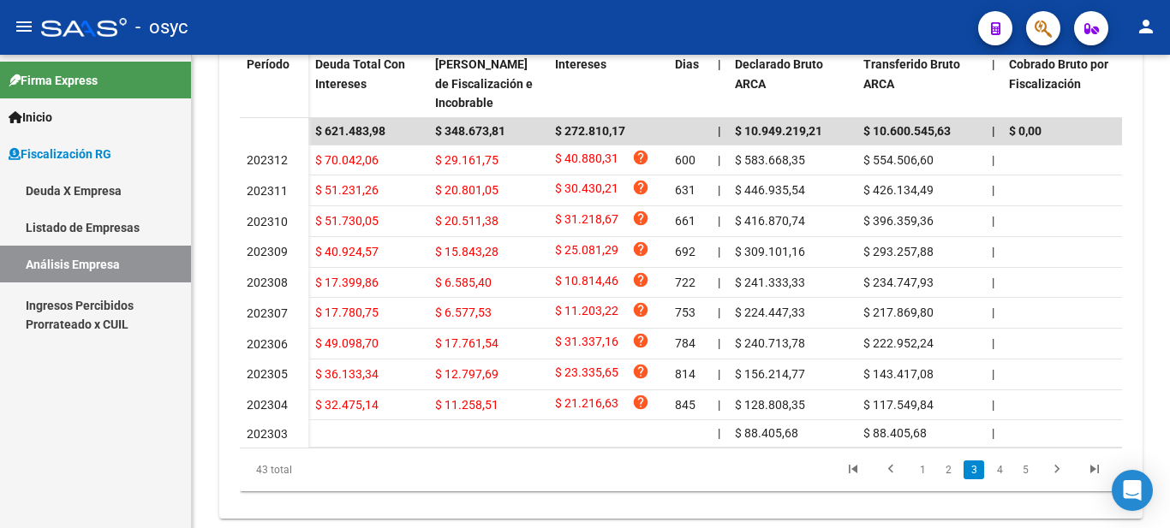
click at [1001, 480] on link "4" at bounding box center [999, 470] width 21 height 19
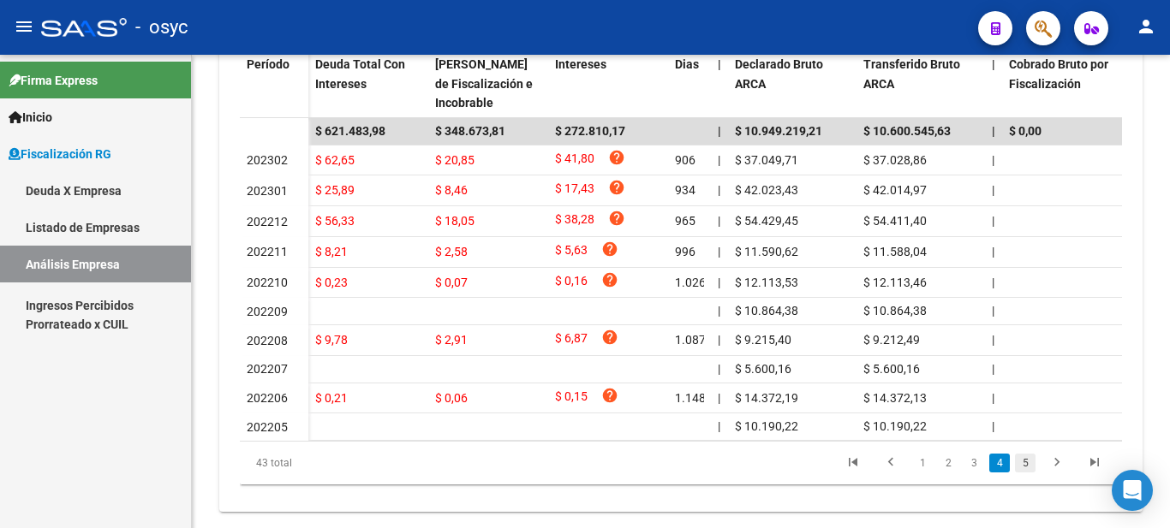
click at [1026, 473] on link "5" at bounding box center [1025, 463] width 21 height 19
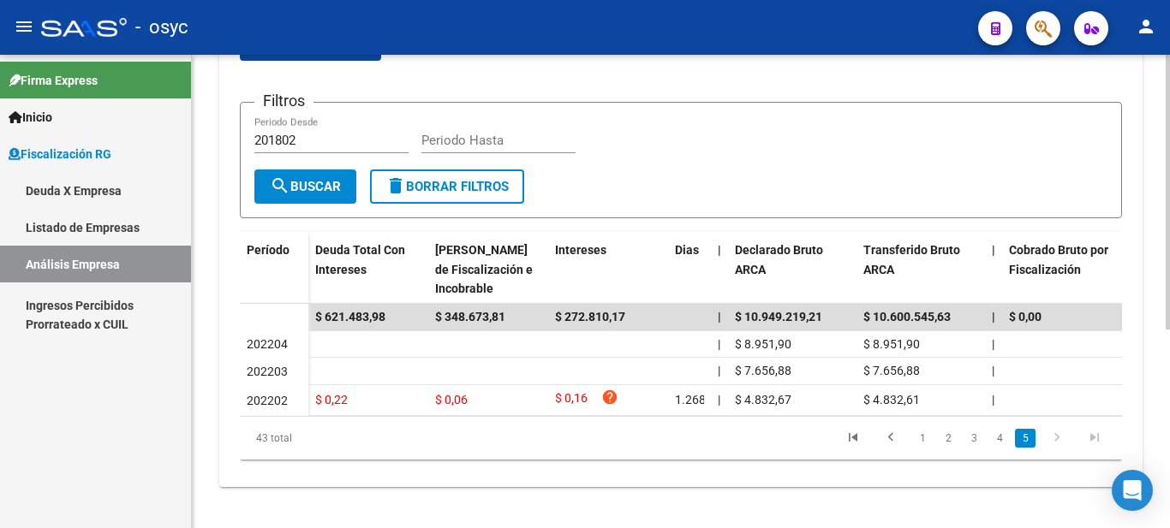
scroll to position [342, 0]
click at [973, 432] on link "3" at bounding box center [973, 438] width 21 height 19
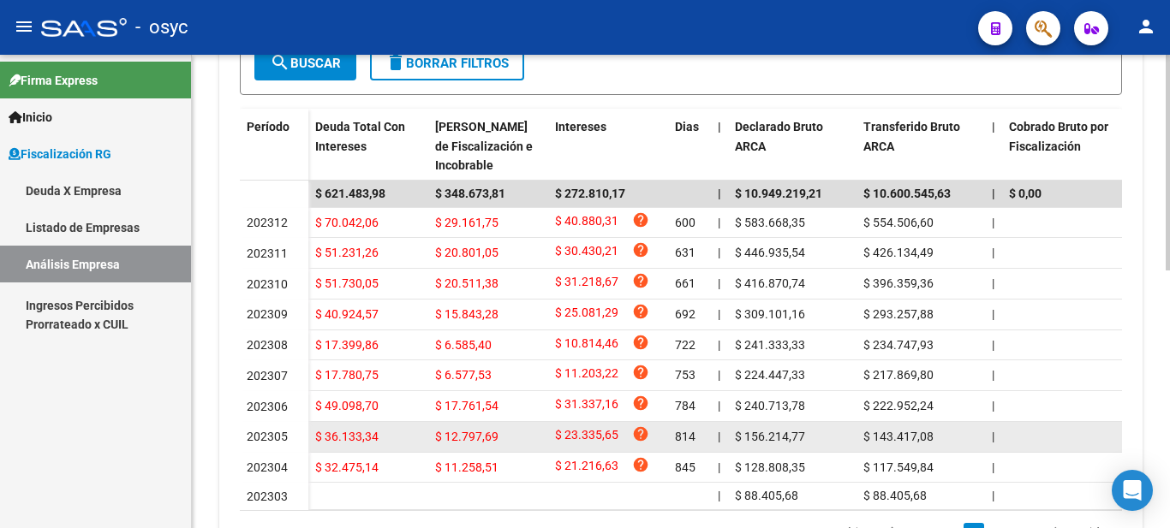
scroll to position [566, 0]
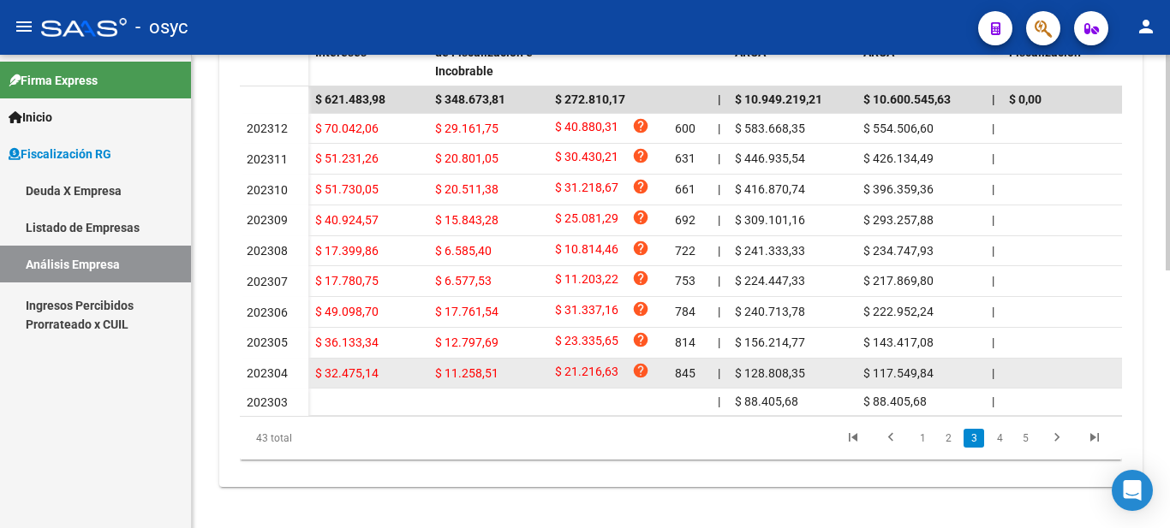
click at [269, 366] on span "202304" at bounding box center [267, 373] width 41 height 14
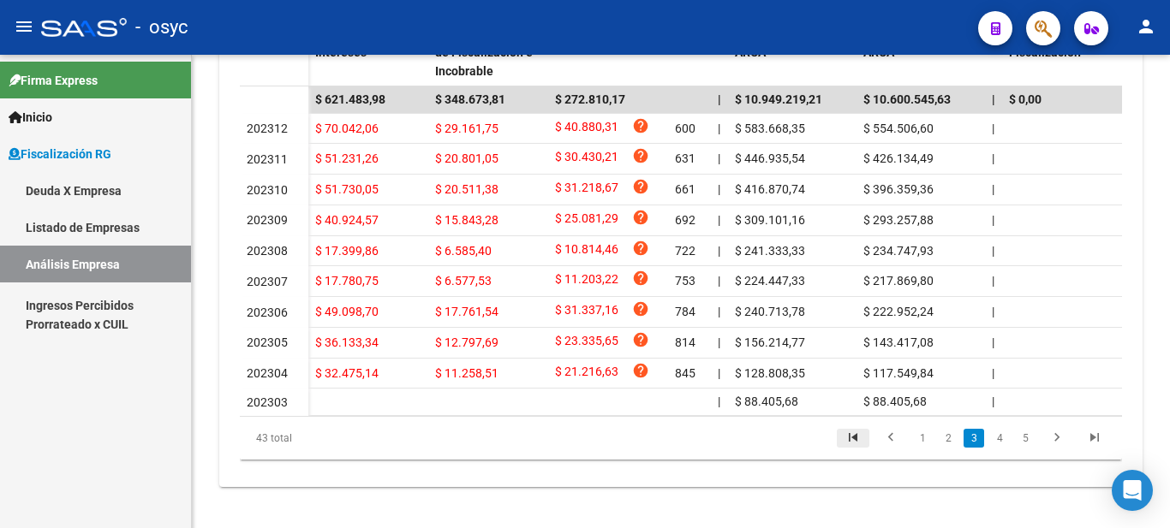
click at [860, 437] on icon "go to first page" at bounding box center [853, 440] width 22 height 21
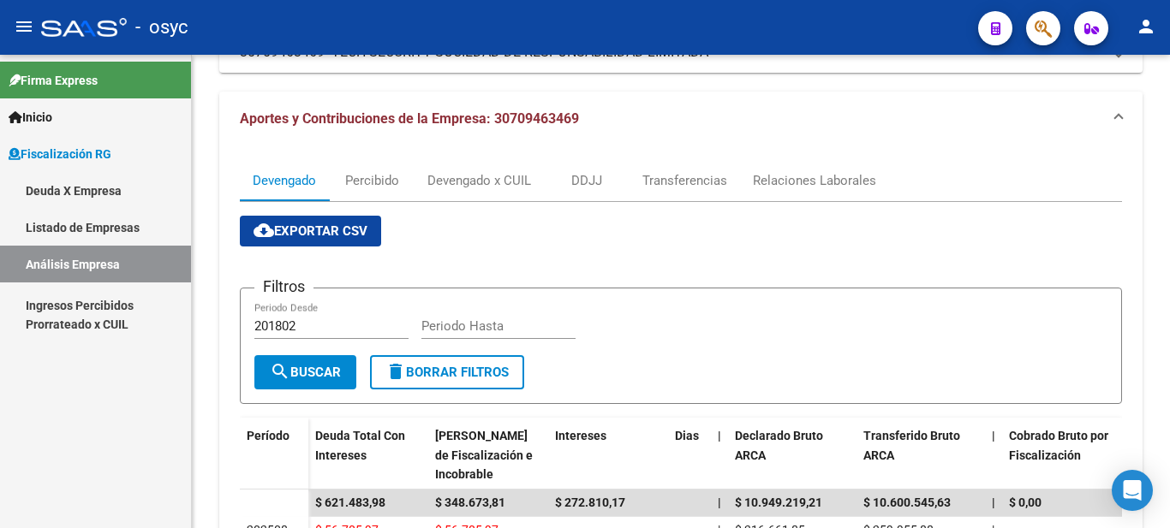
scroll to position [48, 0]
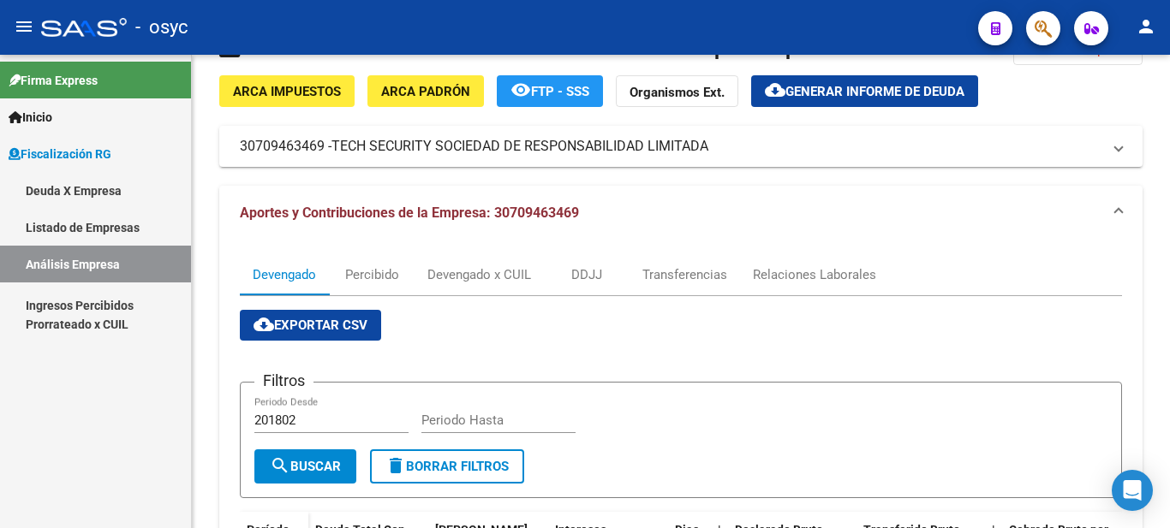
click at [811, 94] on span "Generar informe de deuda" at bounding box center [874, 91] width 179 height 15
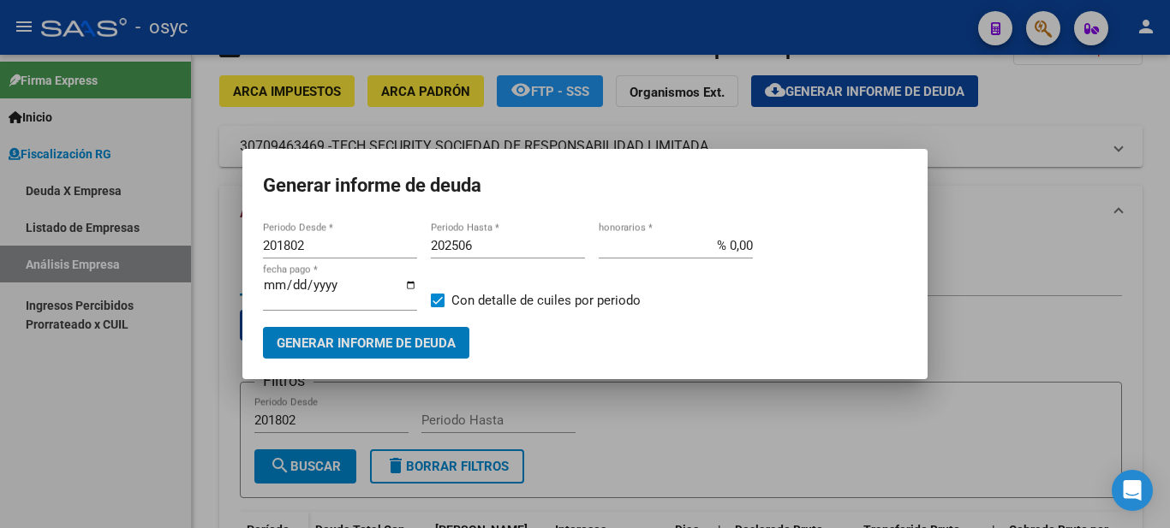
drag, startPoint x: 338, startPoint y: 248, endPoint x: 238, endPoint y: 241, distance: 100.4
click at [238, 241] on div "Generar informe de deuda 201802 Periodo Desde * 202506 Periodo Hasta * % 0,00 h…" at bounding box center [585, 264] width 1170 height 528
click at [271, 248] on input "201802" at bounding box center [340, 245] width 154 height 15
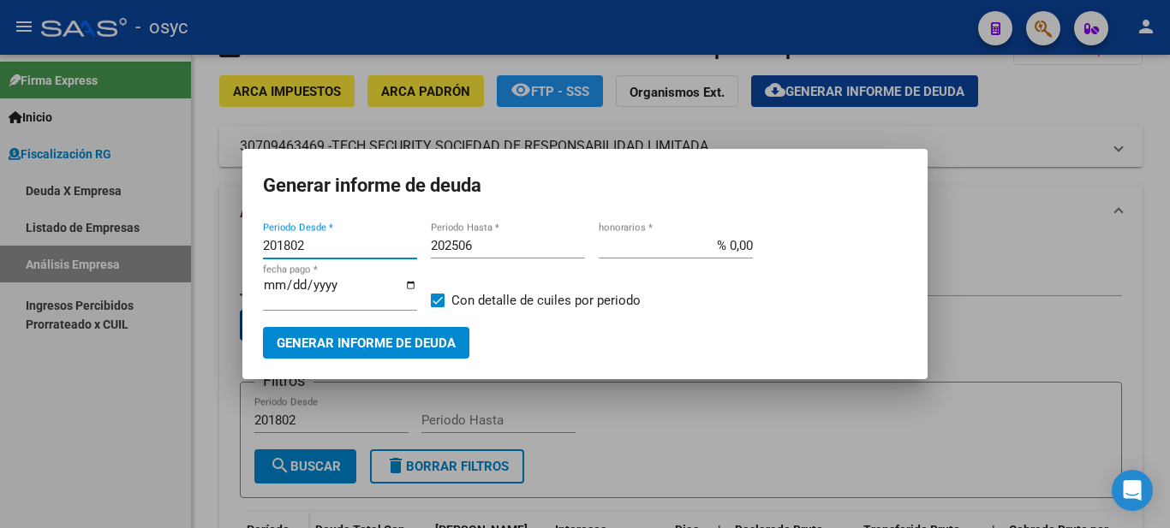
click at [271, 248] on input "201802" at bounding box center [340, 245] width 154 height 15
type input "202304"
type input "202508"
click at [377, 340] on span "Generar informe de deuda" at bounding box center [366, 343] width 179 height 15
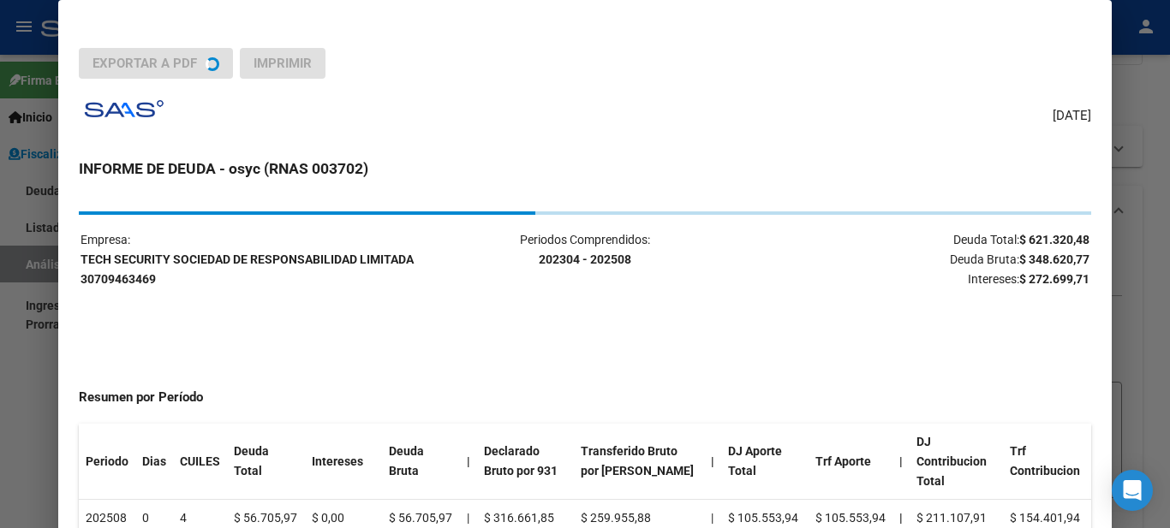
drag, startPoint x: 146, startPoint y: 277, endPoint x: 167, endPoint y: 292, distance: 25.2
click at [97, 267] on p "Empresa: TECH SECURITY SOCIEDAD DE RESPONSABILIDAD LIMITADA 30709463469" at bounding box center [247, 259] width 335 height 58
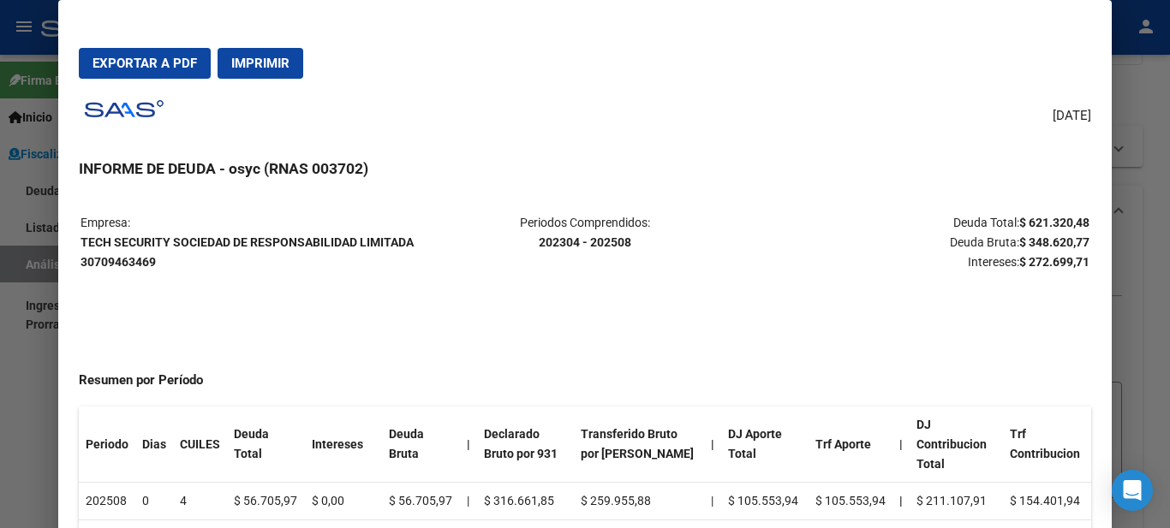
click at [168, 273] on table "Empresa: TECH SECURITY SOCIEDAD DE RESPONSABILIDAD LIMITADA 30709463469 Periodo…" at bounding box center [584, 242] width 1011 height 62
drag, startPoint x: 156, startPoint y: 283, endPoint x: 84, endPoint y: 241, distance: 83.3
click at [84, 241] on strong "TECH SECURITY SOCIEDAD DE RESPONSABILIDAD LIMITADA 30709463469" at bounding box center [246, 251] width 333 height 33
copy strong "TECH SECURITY SOCIEDAD DE RESPONSABILIDAD LIMITADA 30709463469"
click at [166, 247] on strong "TECH SECURITY SOCIEDAD DE RESPONSABILIDAD LIMITADA 30709463469" at bounding box center [246, 251] width 333 height 33
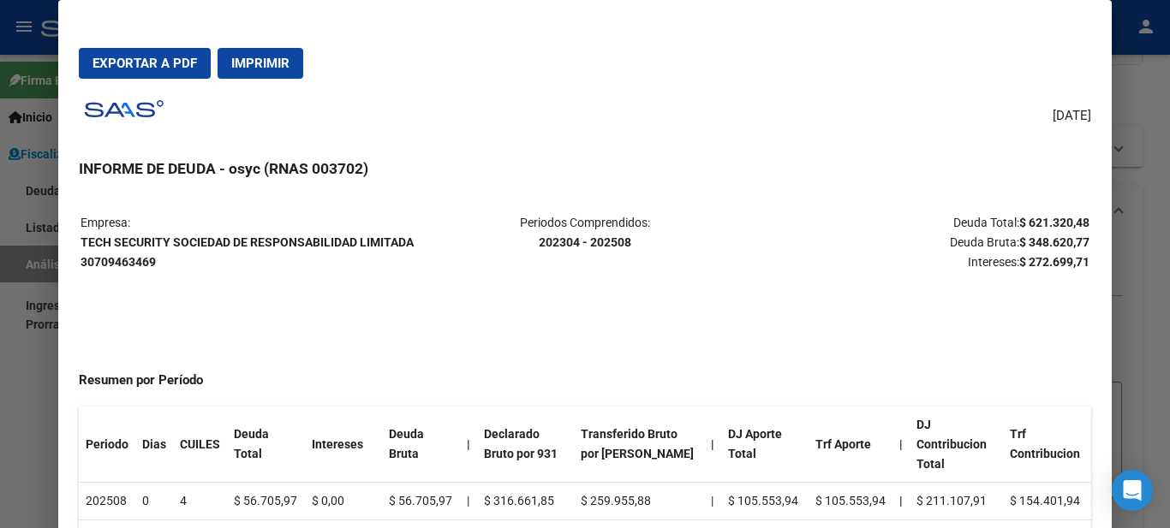
drag, startPoint x: 80, startPoint y: 241, endPoint x: 229, endPoint y: 236, distance: 149.1
click at [229, 236] on table "Empresa: TECH SECURITY SOCIEDAD DE RESPONSABILIDAD LIMITADA 30709463469 Periodo…" at bounding box center [584, 242] width 1011 height 62
copy strong "TECH SECURITY SOCIEDAD"
click at [181, 66] on span "Exportar a PDF" at bounding box center [144, 63] width 104 height 15
drag, startPoint x: 262, startPoint y: 252, endPoint x: 255, endPoint y: 284, distance: 33.3
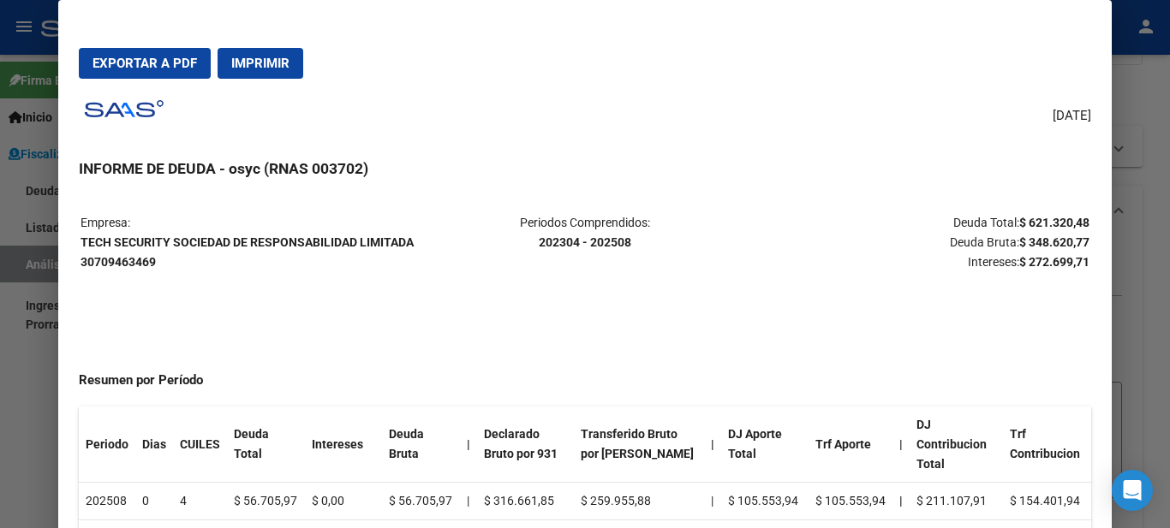
click at [262, 252] on p "Empresa: TECH SECURITY SOCIEDAD DE RESPONSABILIDAD LIMITADA 30709463469" at bounding box center [247, 242] width 335 height 58
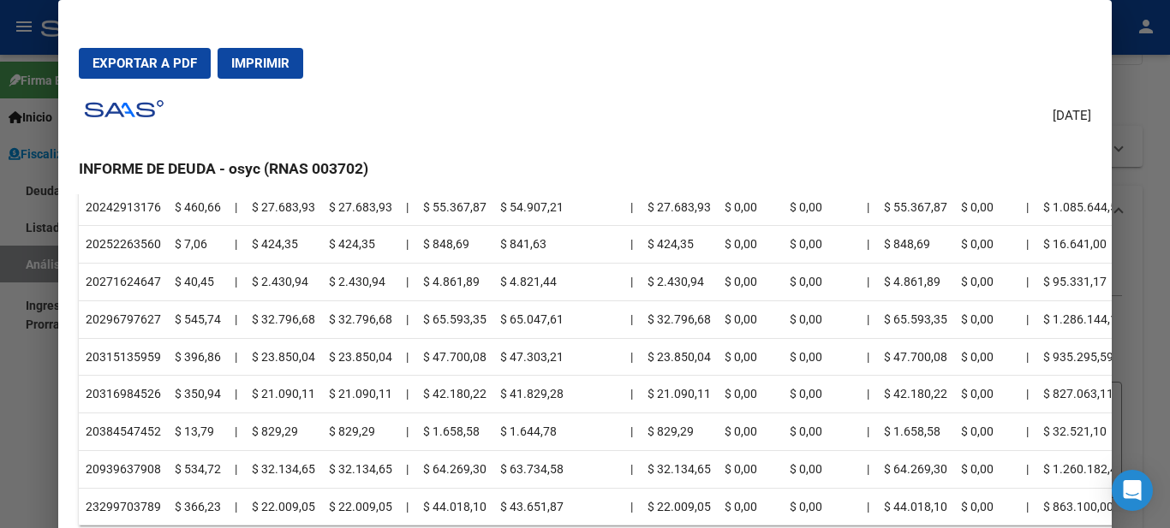
scroll to position [6422, 0]
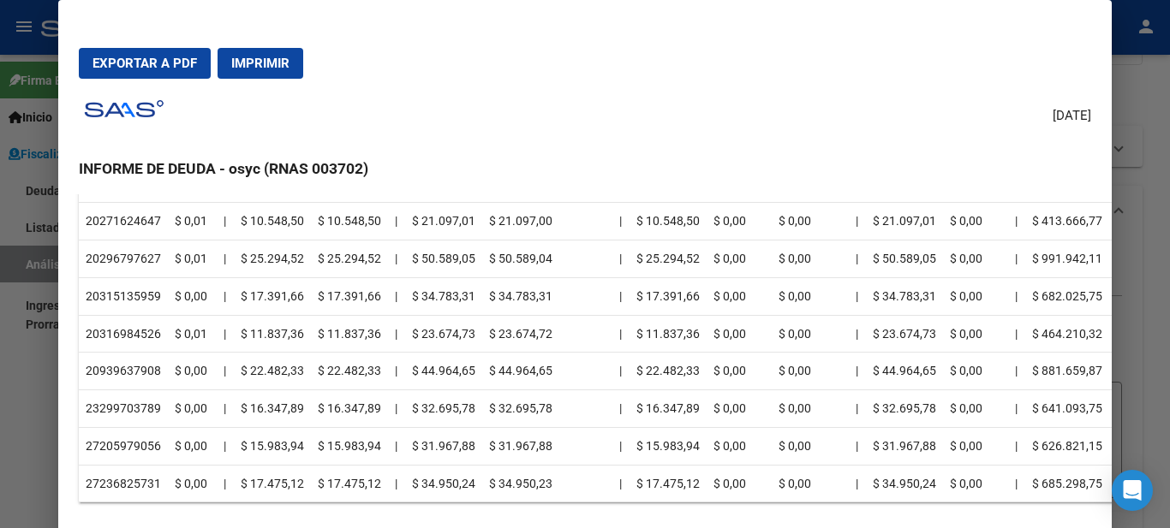
click at [1141, 94] on div at bounding box center [585, 264] width 1170 height 528
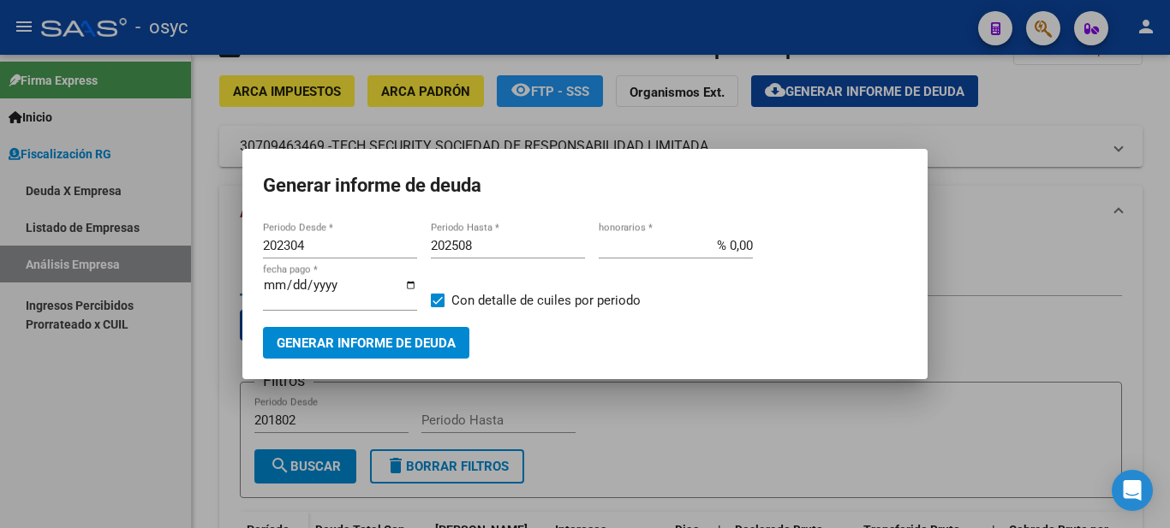
click at [773, 91] on div at bounding box center [585, 264] width 1170 height 528
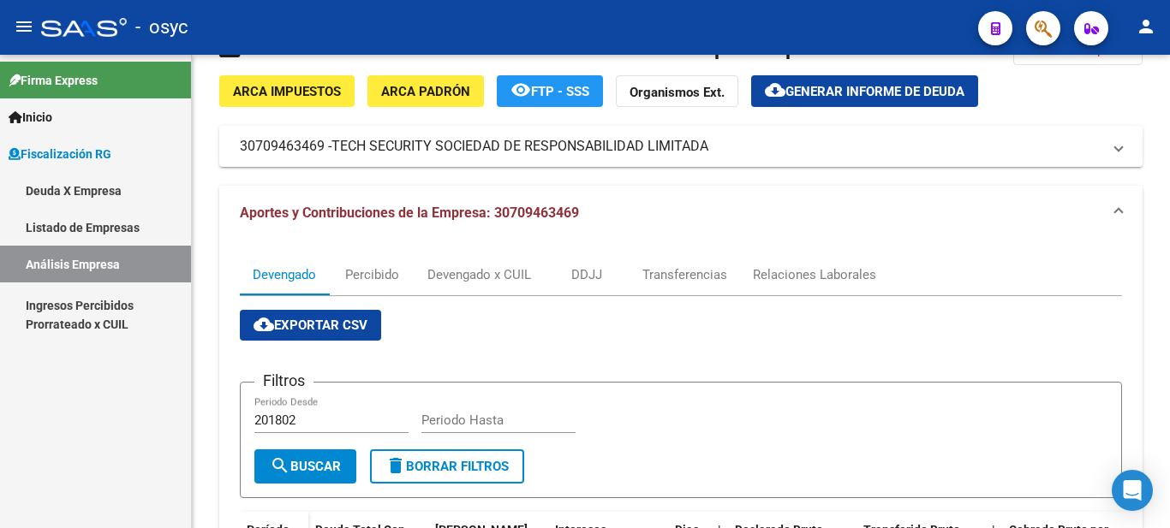
click at [94, 265] on link "Análisis Empresa" at bounding box center [95, 264] width 191 height 37
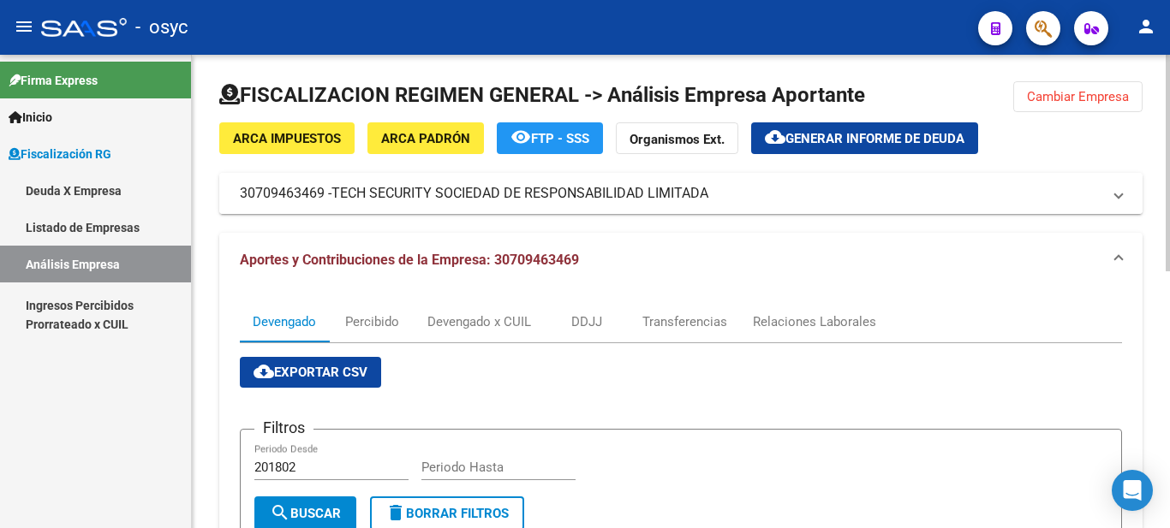
scroll to position [0, 0]
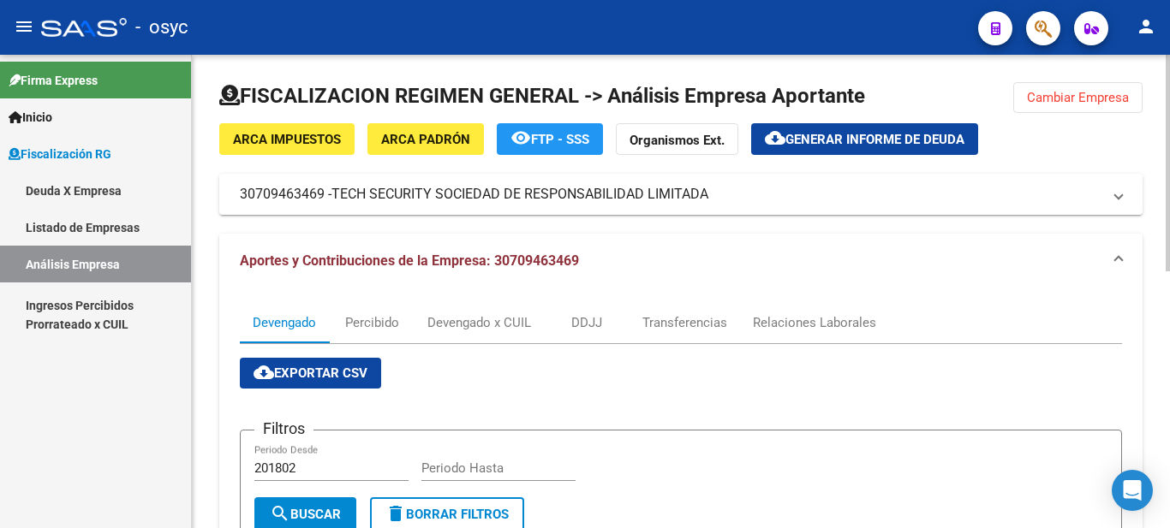
click at [1057, 107] on button "Cambiar Empresa" at bounding box center [1077, 97] width 129 height 31
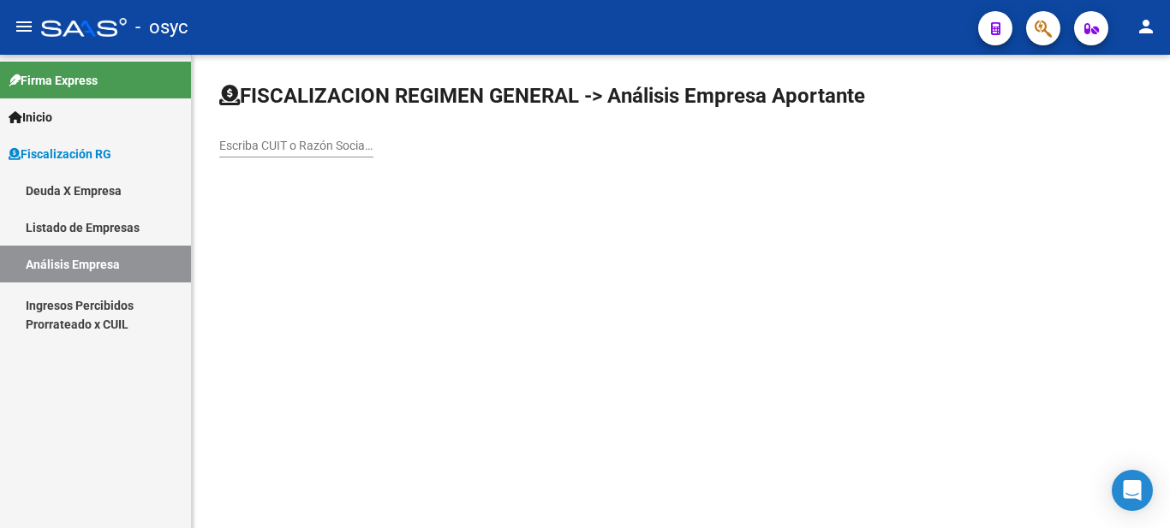
click at [292, 150] on input "Escriba CUIT o Razón Social para buscar" at bounding box center [296, 146] width 154 height 15
paste input "30710636520"
type input "30710636520"
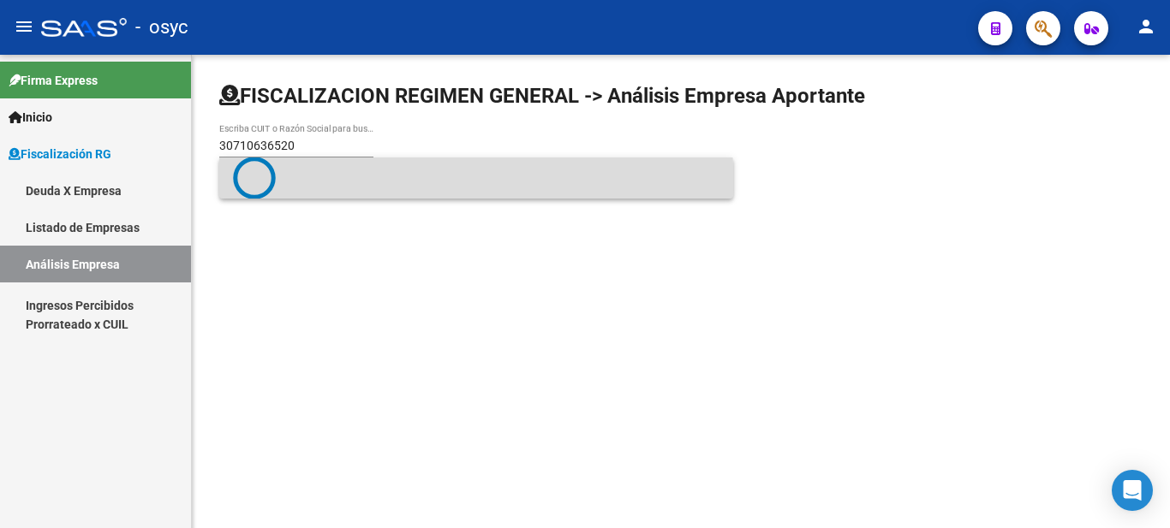
click at [323, 188] on span at bounding box center [476, 178] width 486 height 43
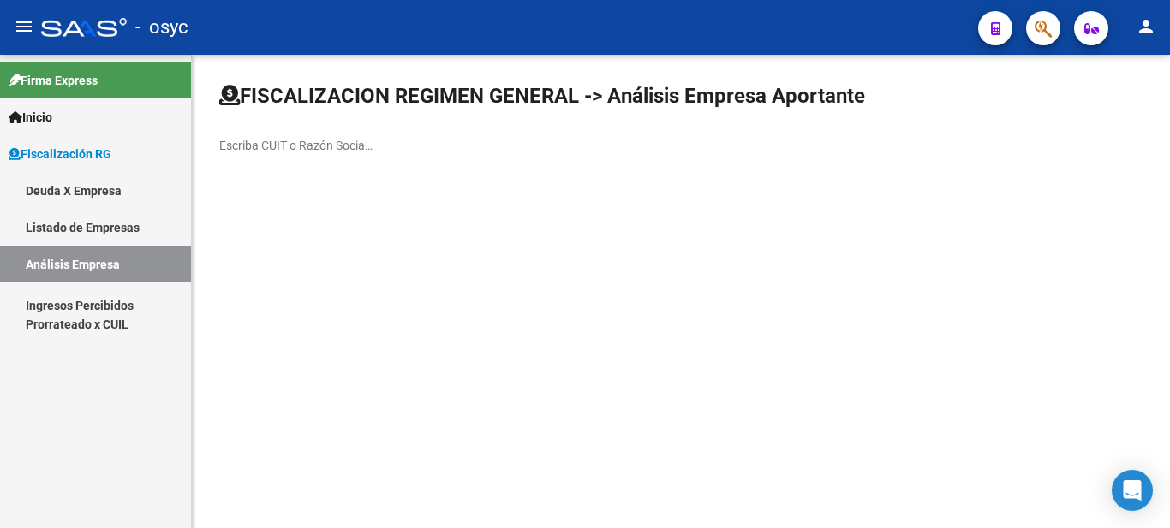
drag, startPoint x: 319, startPoint y: 162, endPoint x: 333, endPoint y: 152, distance: 17.3
click at [320, 160] on div "Escriba CUIT o Razón Social para buscar" at bounding box center [296, 147] width 154 height 49
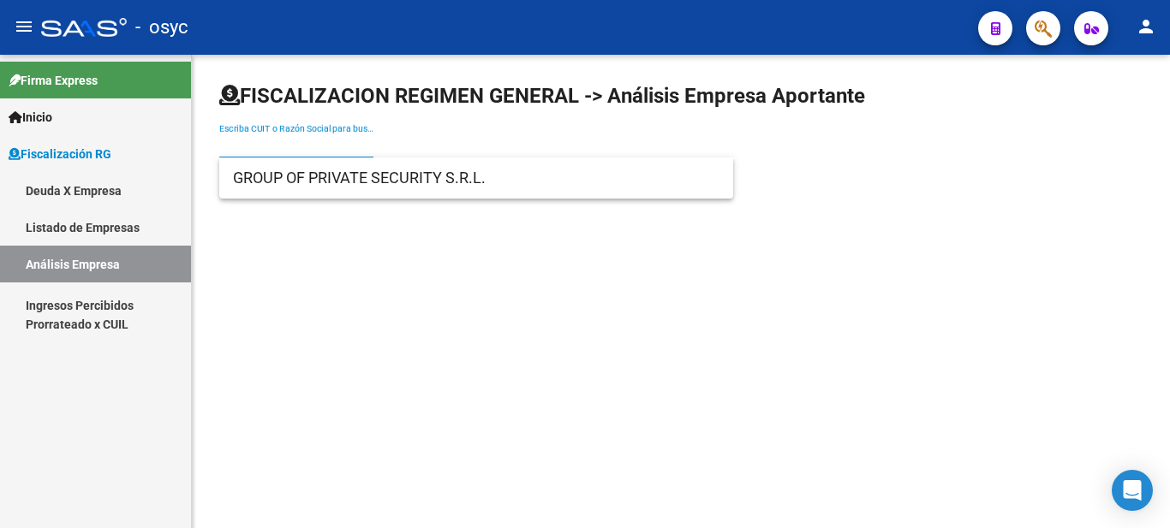
click at [336, 150] on input "Escriba CUIT o Razón Social para buscar" at bounding box center [296, 146] width 154 height 15
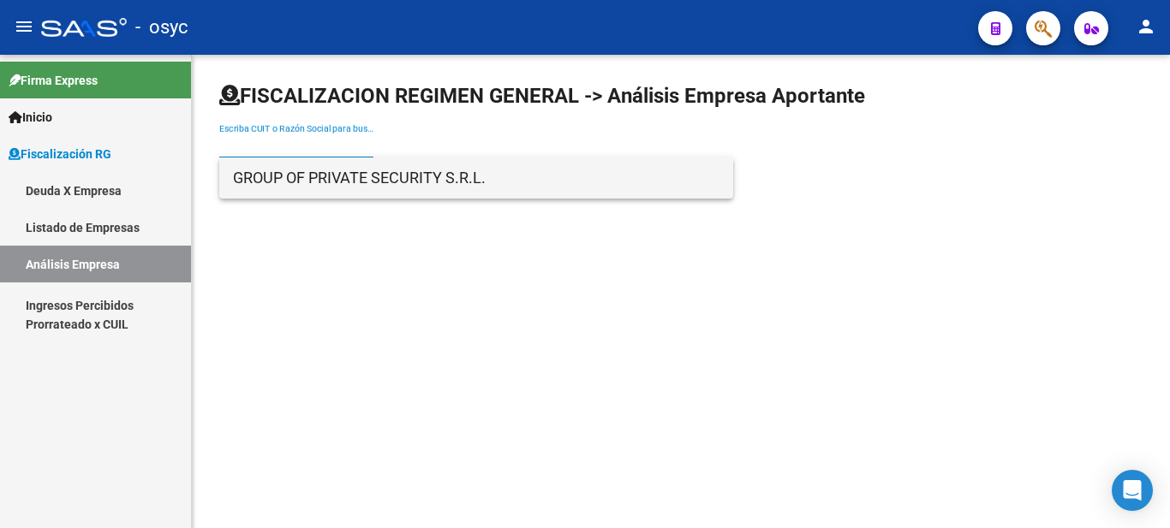
click at [318, 192] on span "GROUP OF PRIVATE SECURITY S.R.L." at bounding box center [476, 178] width 486 height 41
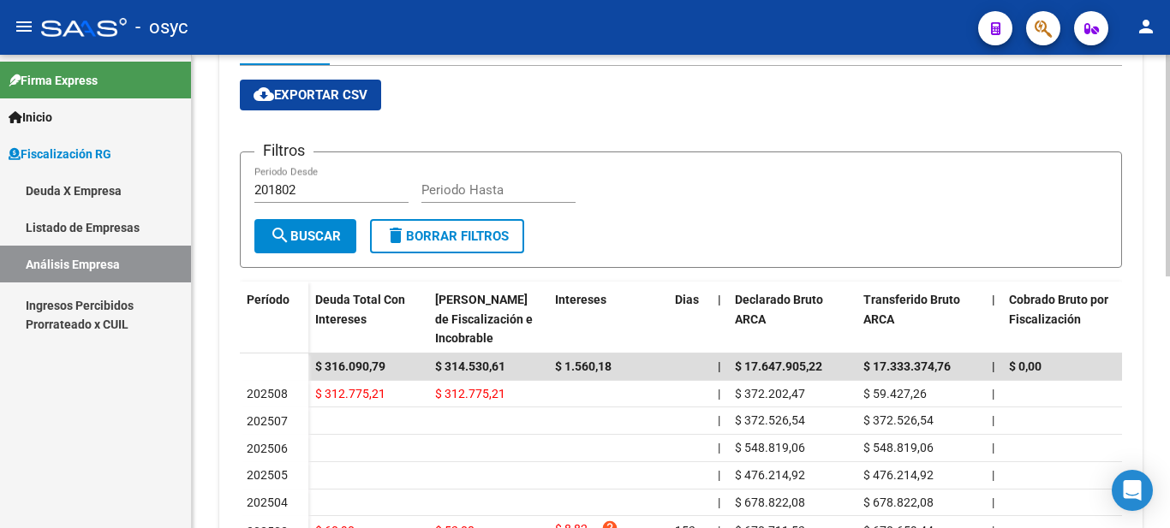
scroll to position [514, 0]
